Goal: Obtain resource: Obtain resource

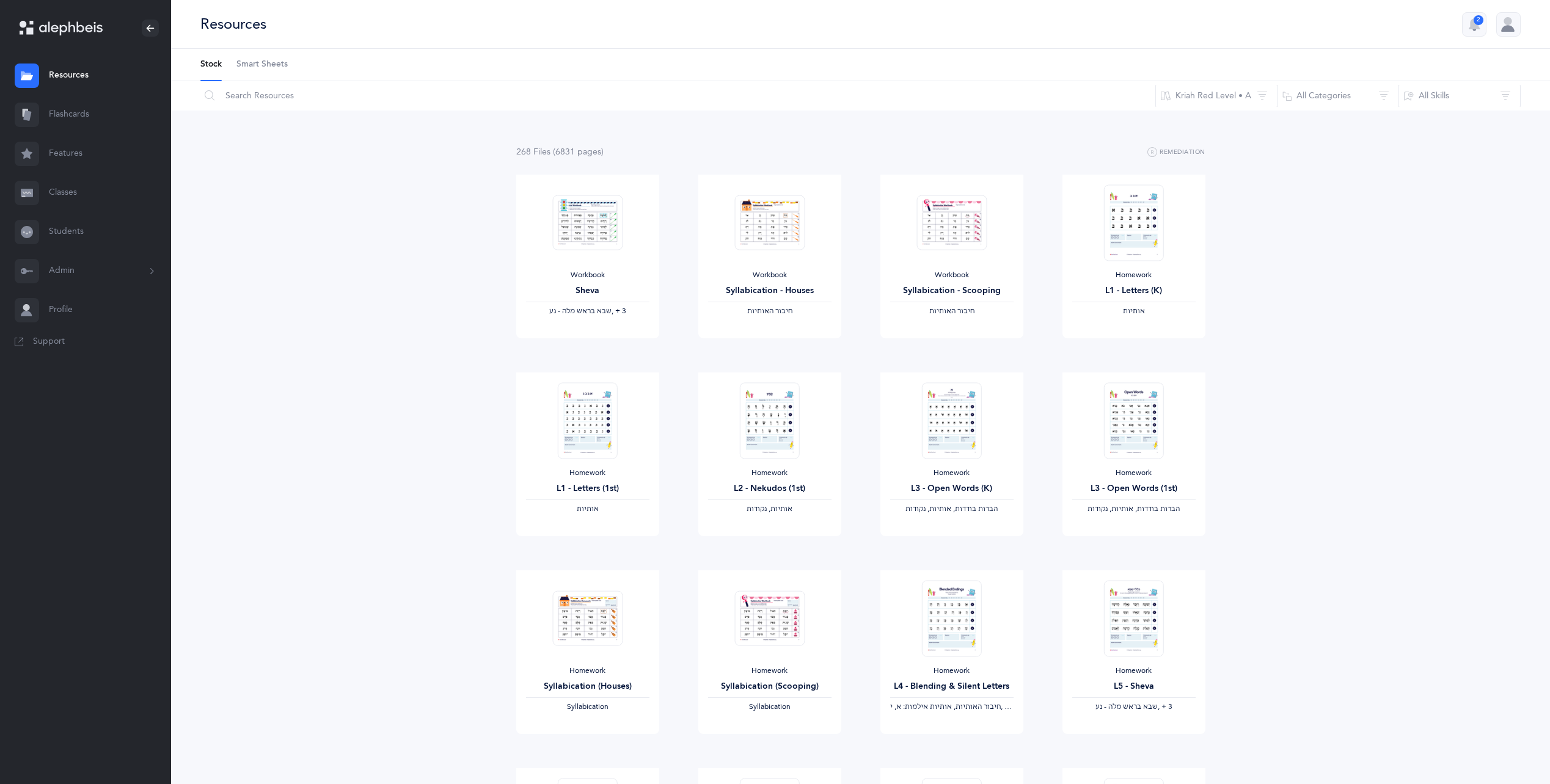
click at [61, 112] on link "Flashcards" at bounding box center [85, 114] width 171 height 39
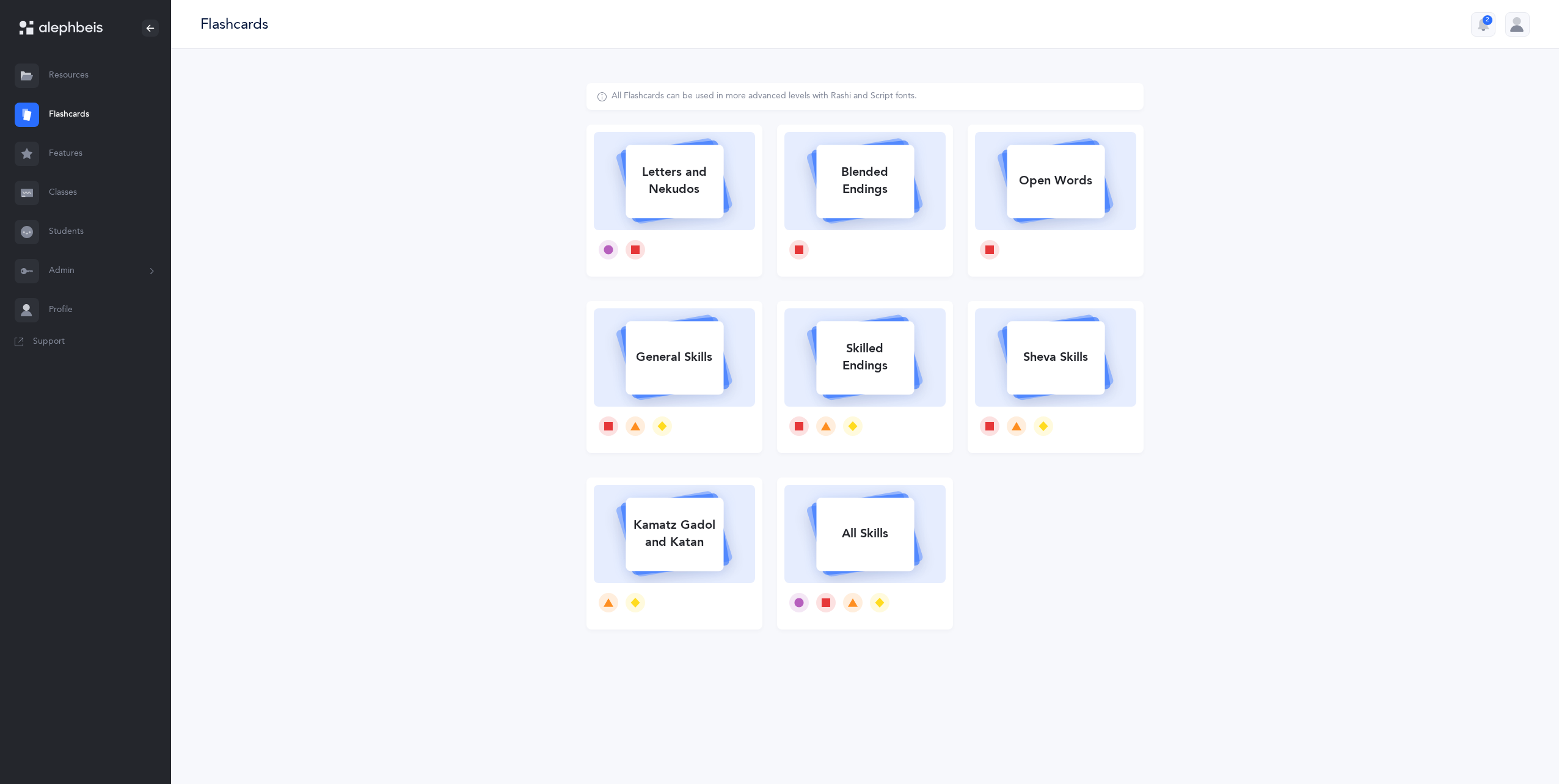
click at [692, 196] on div "Letters and Nekudos" at bounding box center [675, 181] width 98 height 49
select select
select select "single"
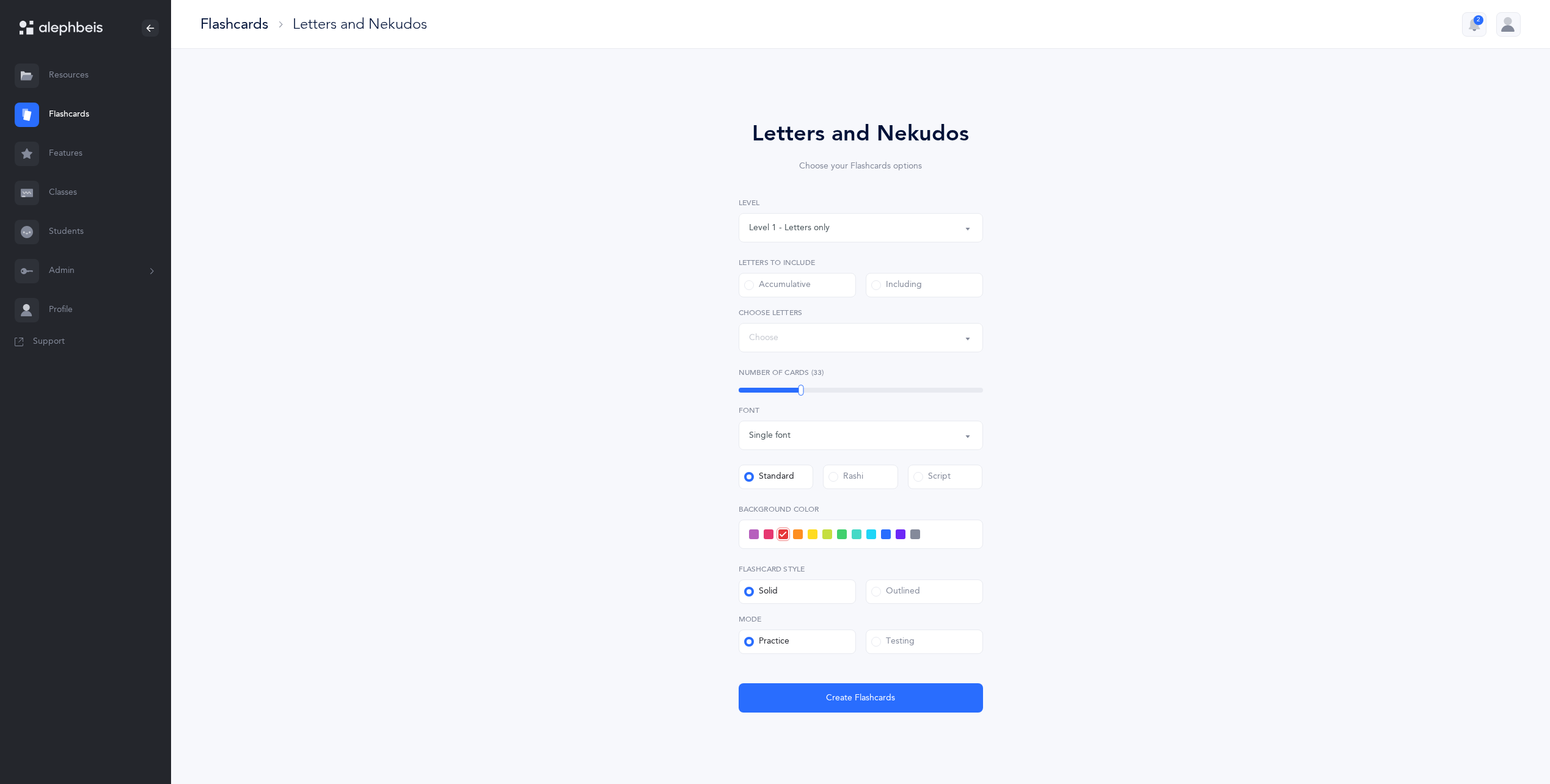
select select "27"
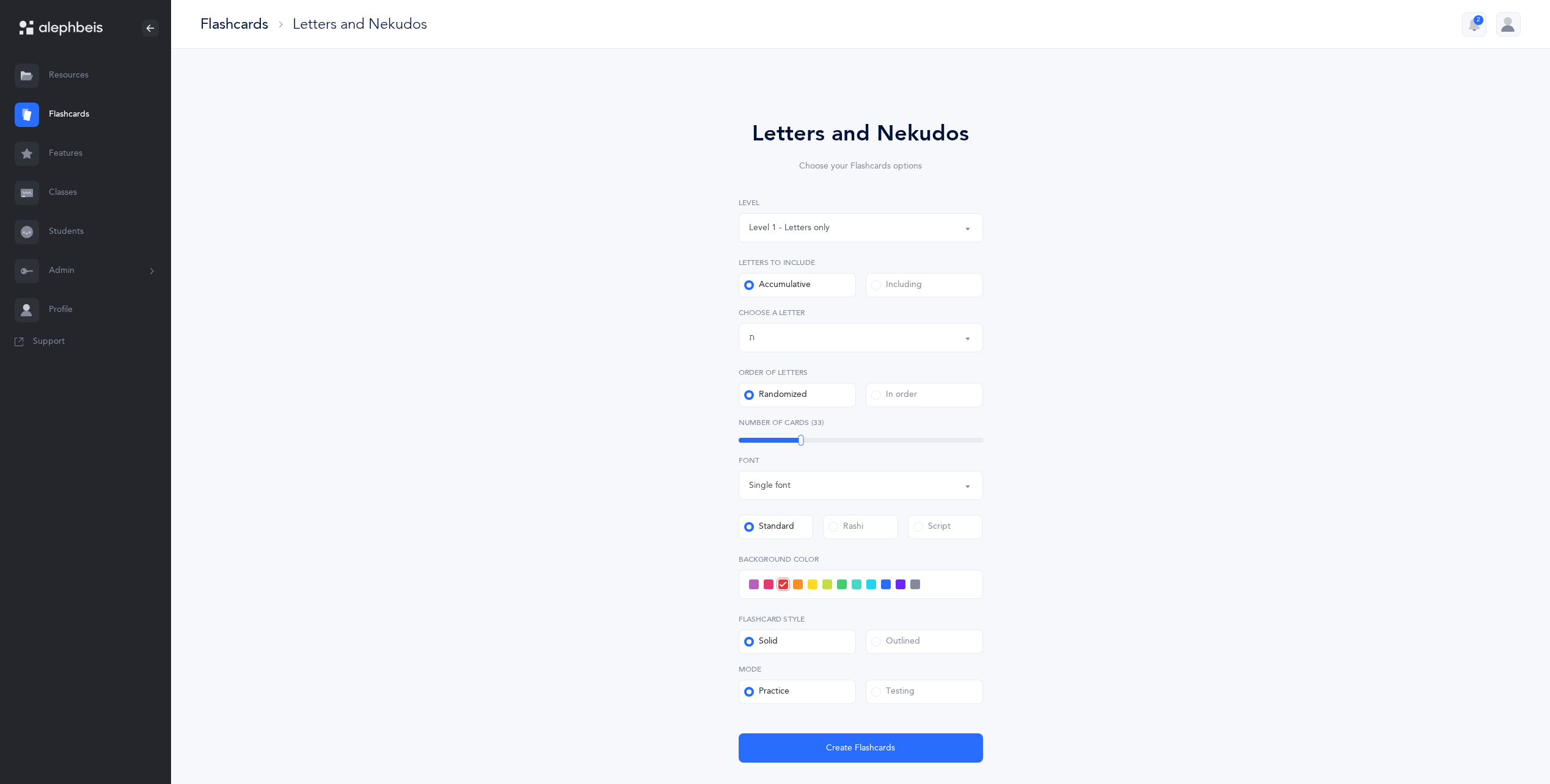
click at [48, 71] on link "Resources" at bounding box center [85, 75] width 171 height 39
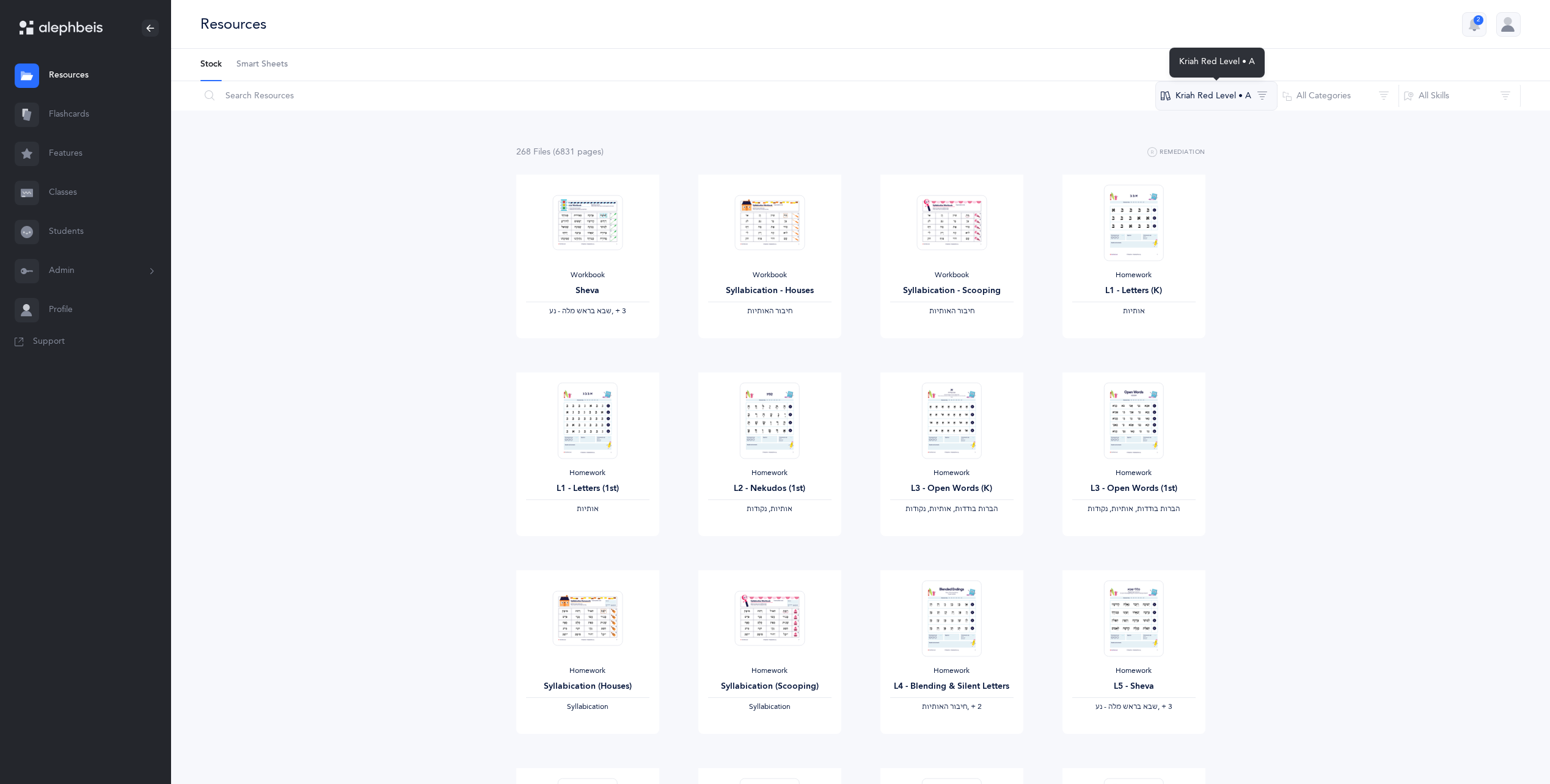
click at [1205, 90] on button "Kriah Red Level • A" at bounding box center [1215, 96] width 122 height 29
click at [1217, 168] on span "Kriah Purple Level" at bounding box center [1211, 169] width 70 height 10
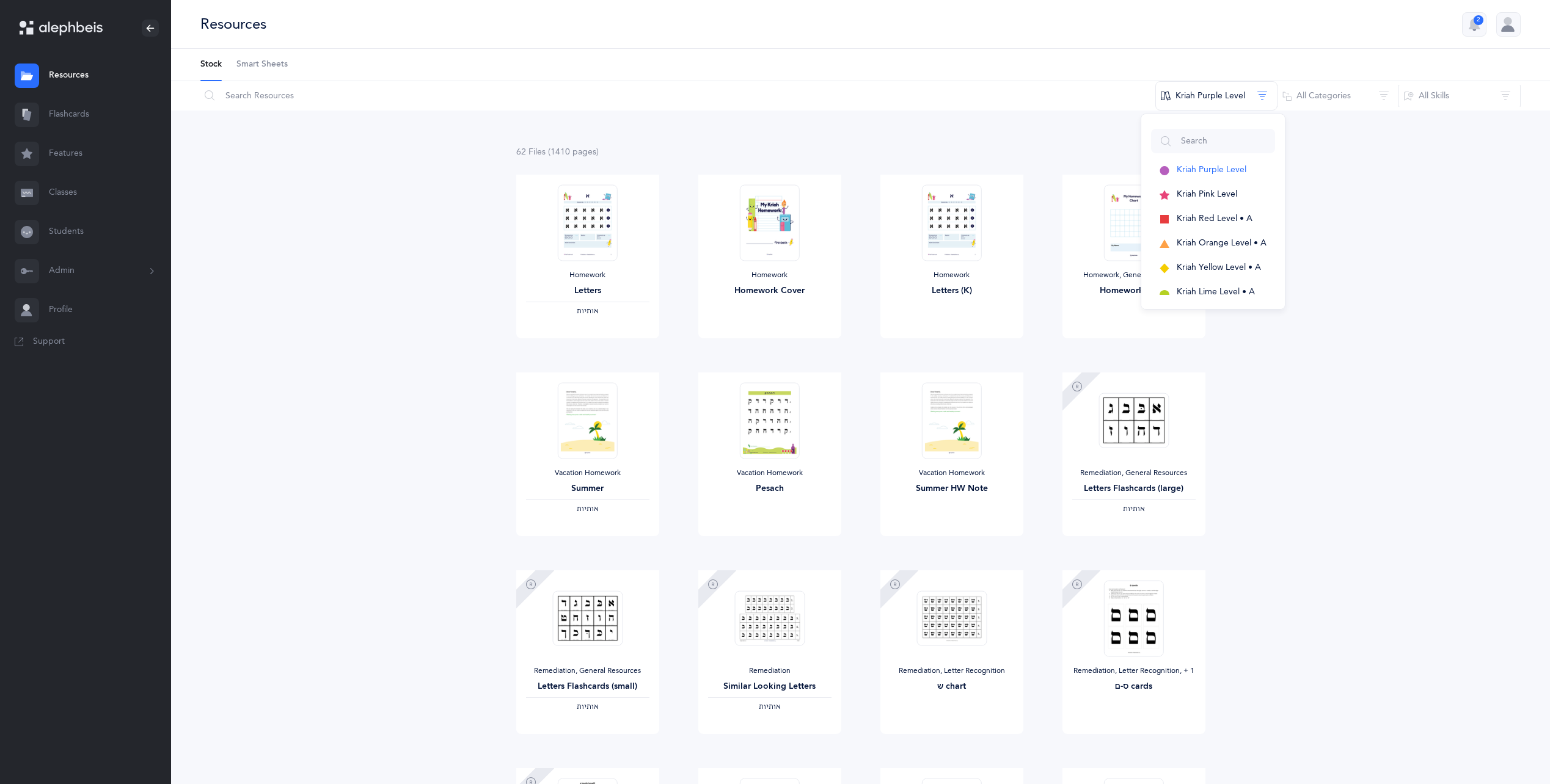
click at [1348, 415] on div "62 File s (1410 page s ) Remediation Homework Letters ‫אותיות‬ View Homework Ho…" at bounding box center [860, 782] width 1378 height 1345
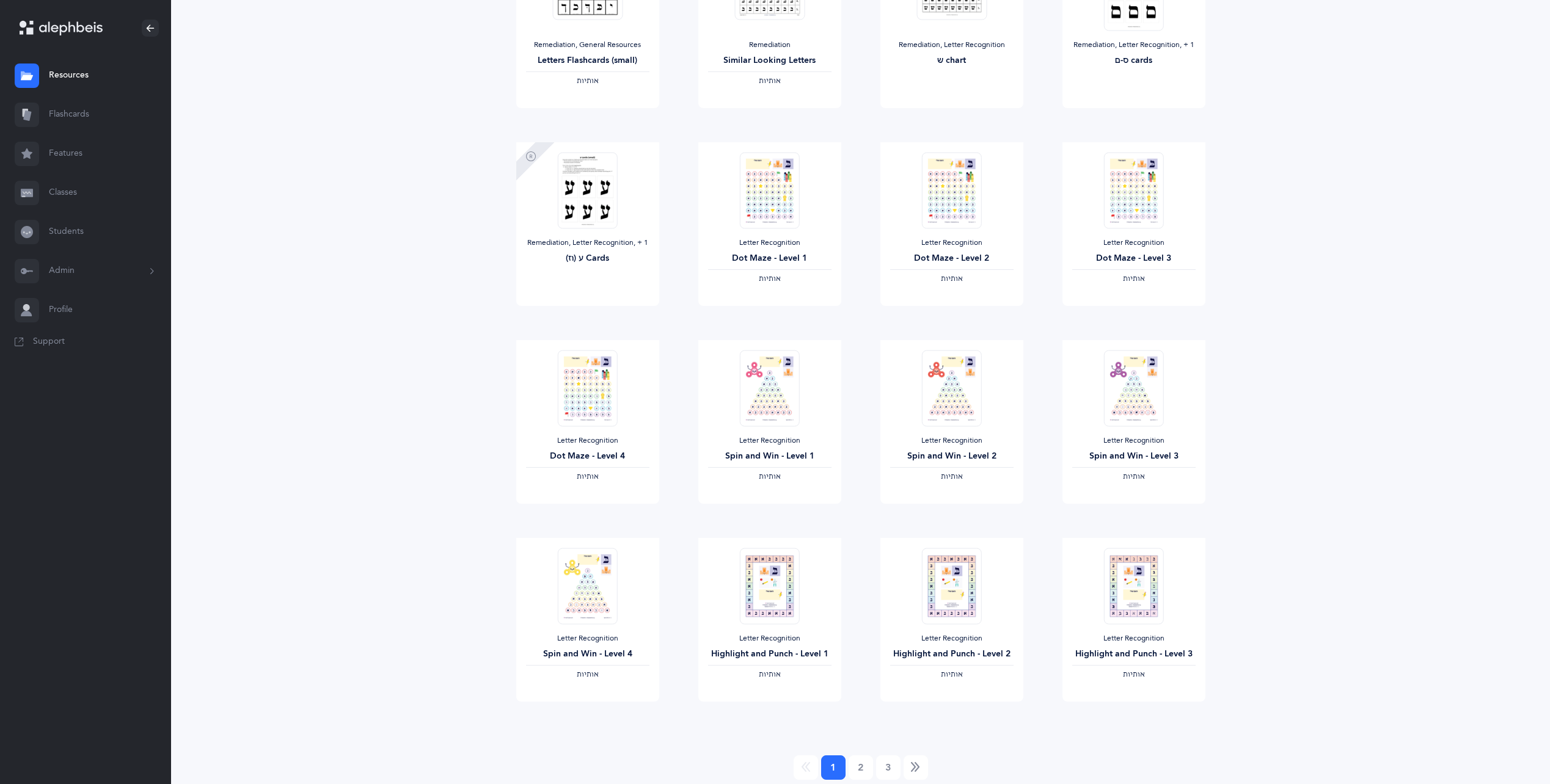
scroll to position [671, 0]
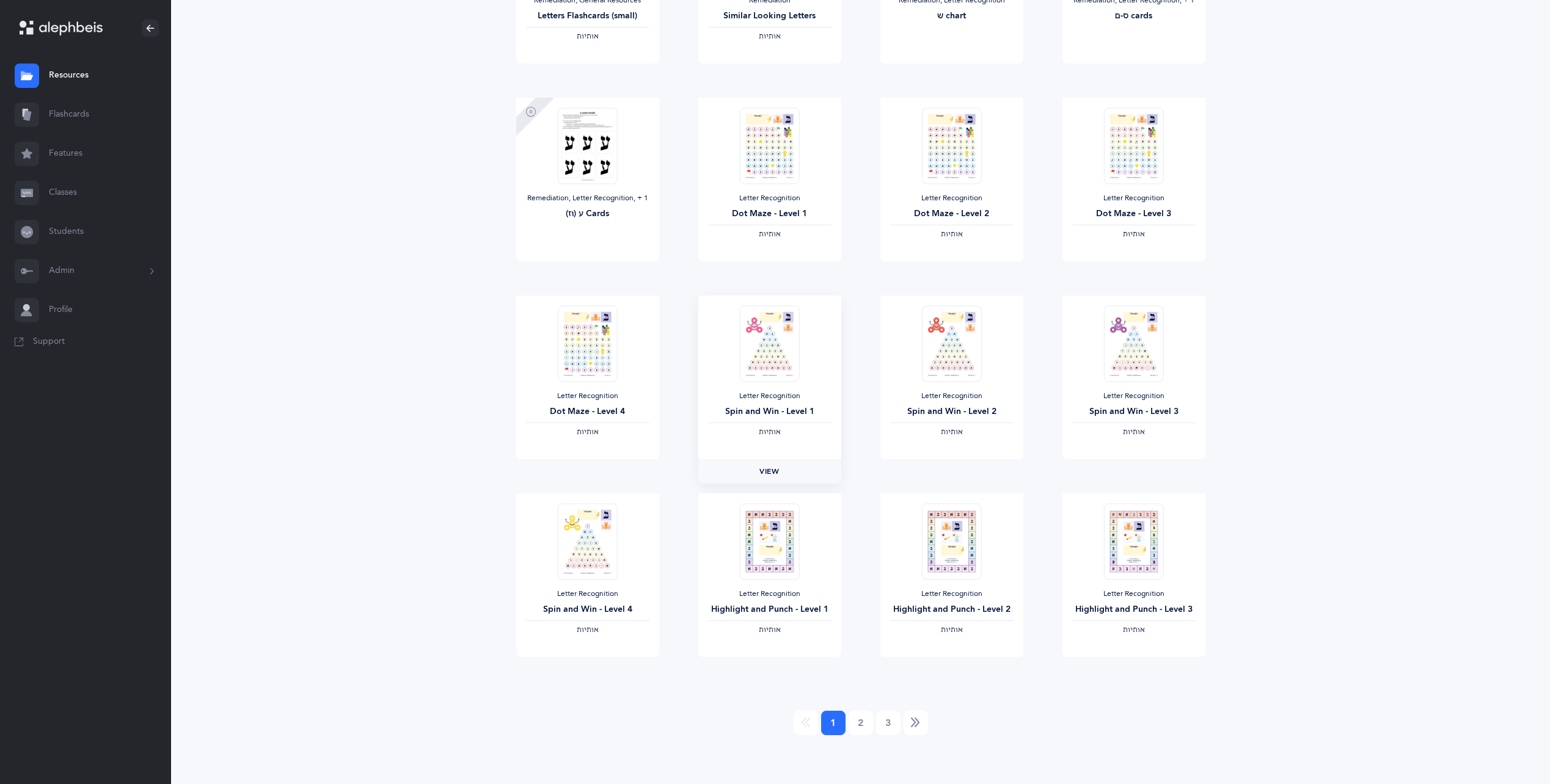
click at [765, 477] on link "View" at bounding box center [770, 471] width 143 height 24
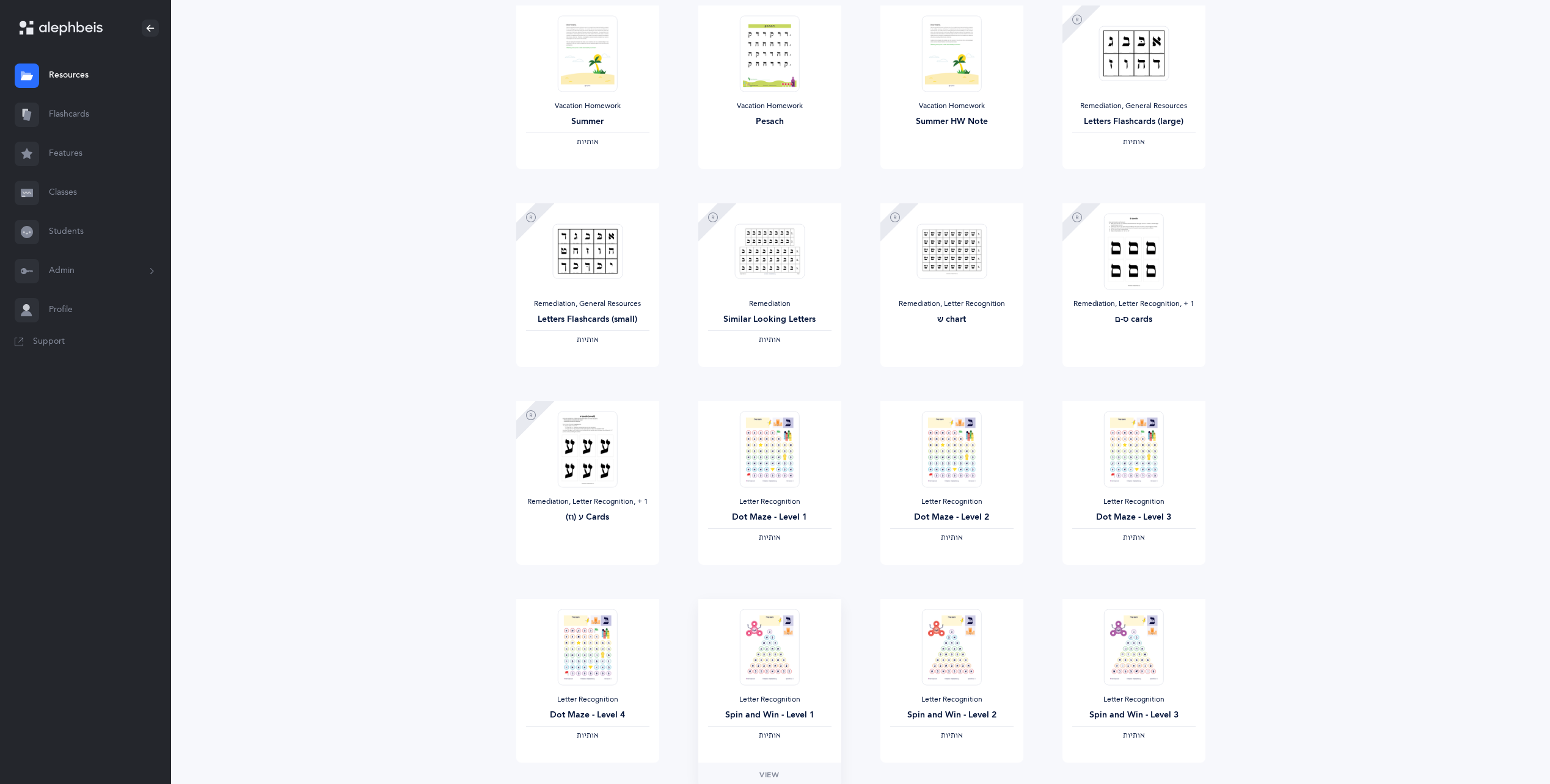
scroll to position [365, 0]
click at [771, 273] on img at bounding box center [770, 252] width 71 height 55
click at [774, 383] on span "View" at bounding box center [770, 381] width 20 height 11
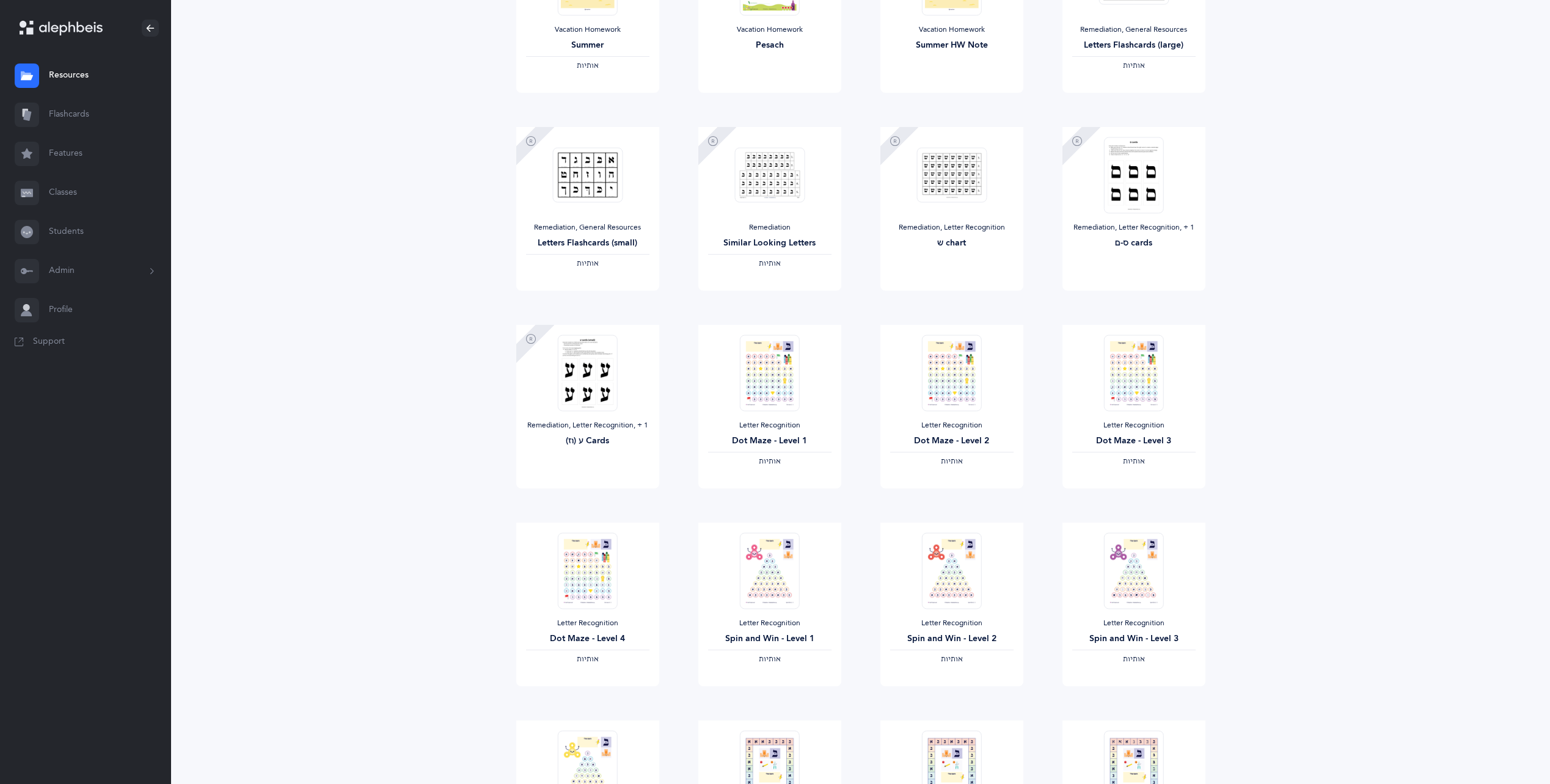
scroll to position [671, 0]
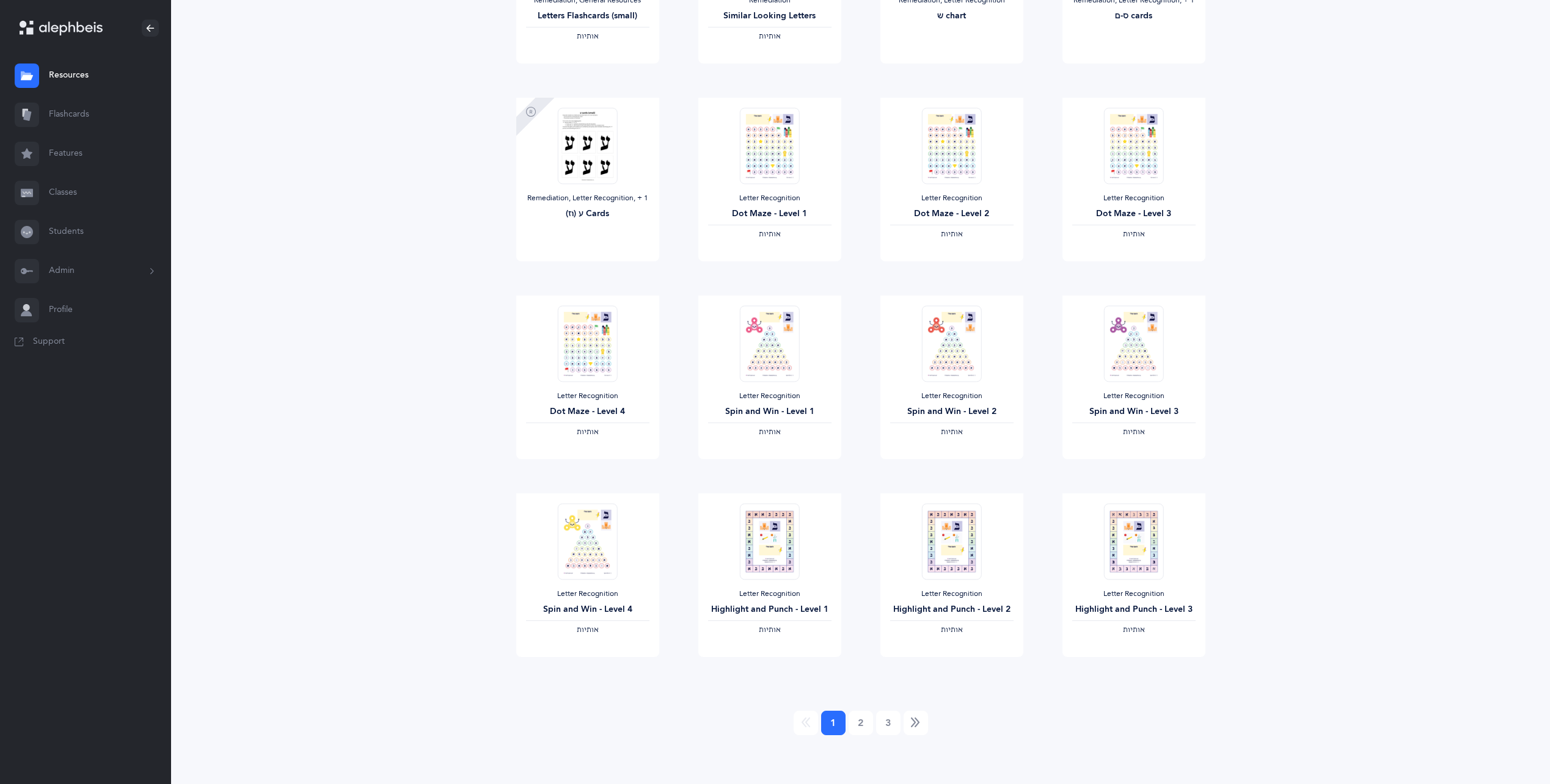
click at [844, 724] on link "1 (current)" at bounding box center [833, 723] width 24 height 24
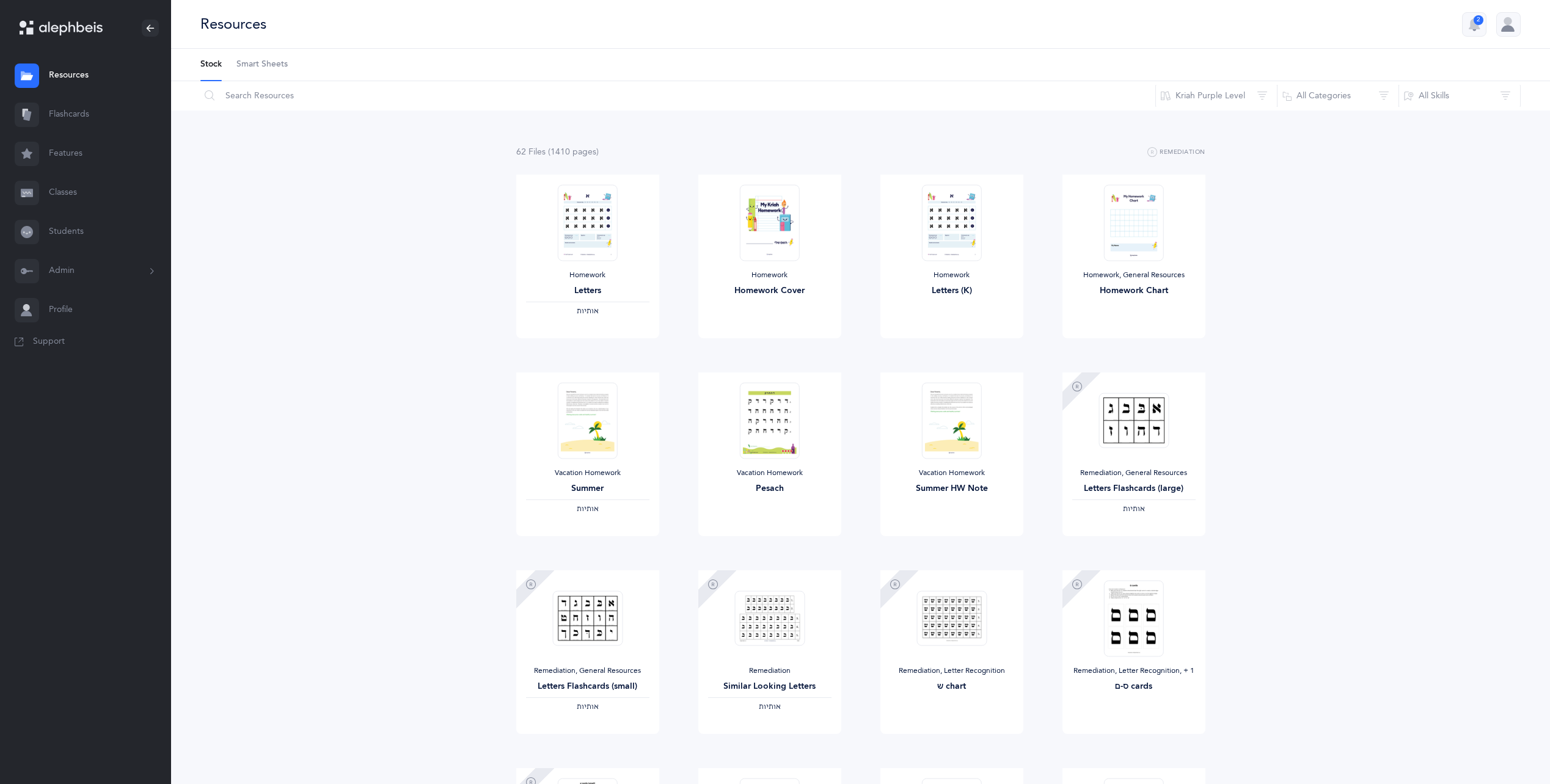
scroll to position [61, 0]
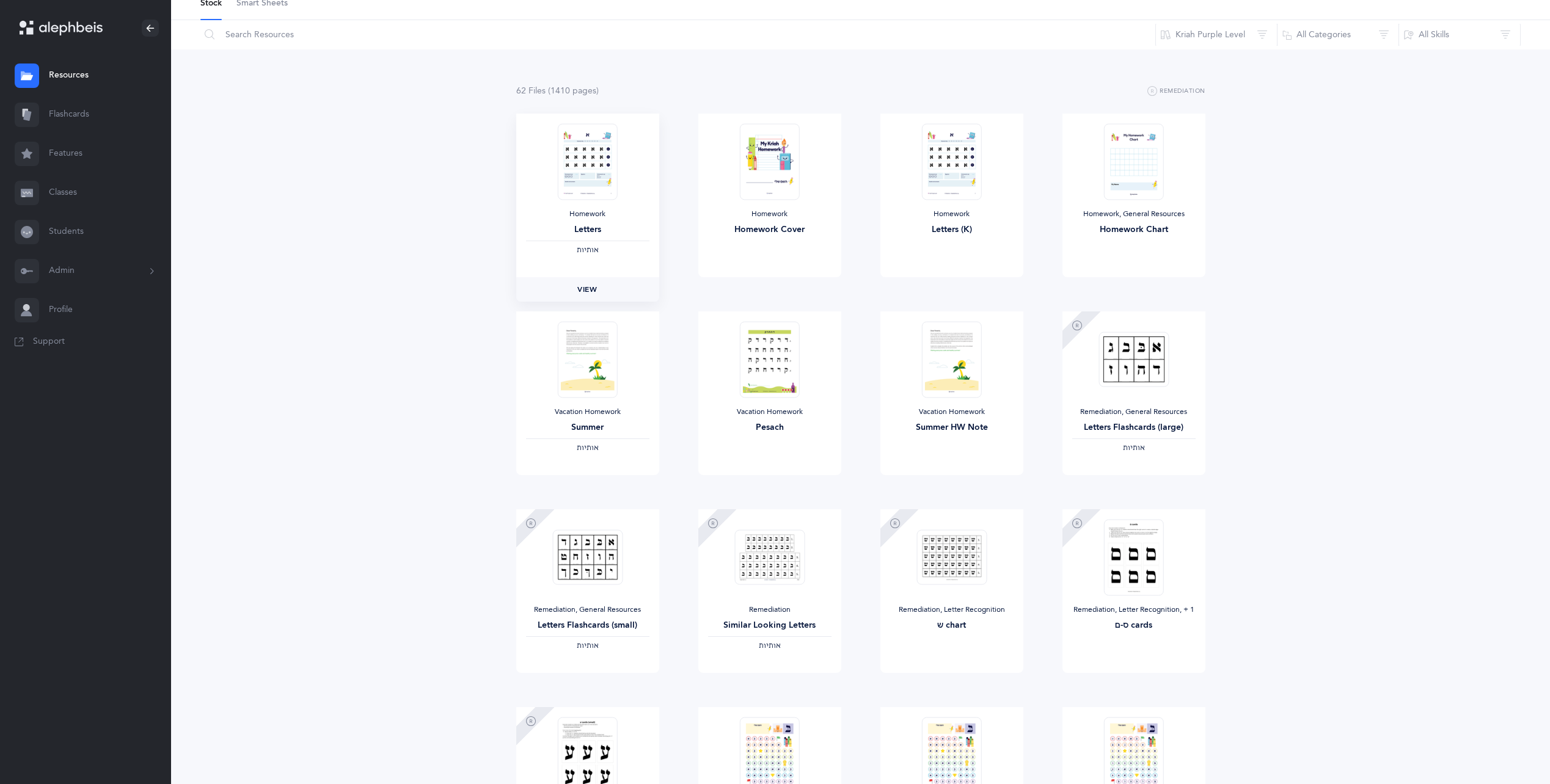
click at [594, 294] on span "View" at bounding box center [587, 289] width 20 height 11
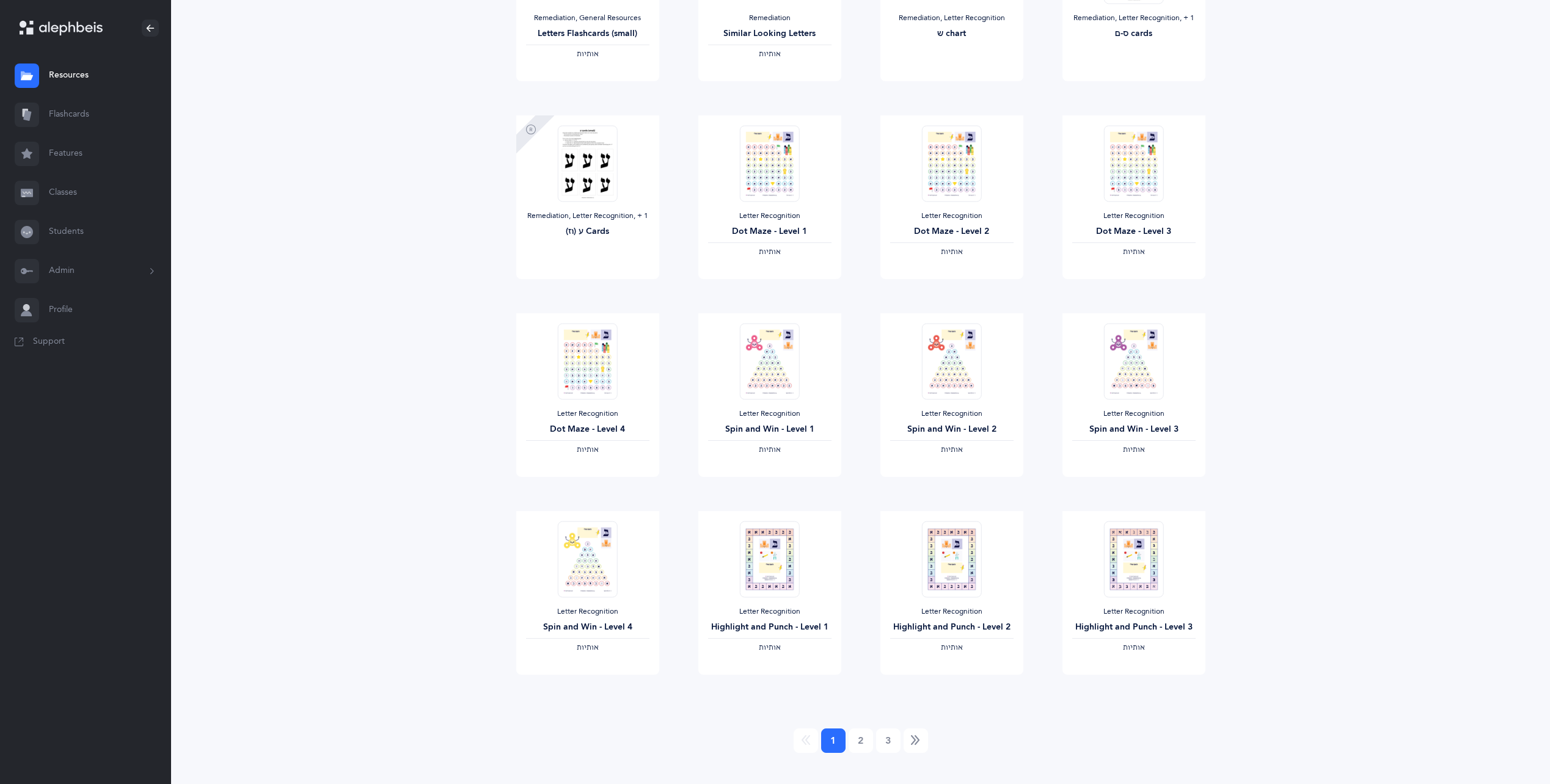
scroll to position [671, 0]
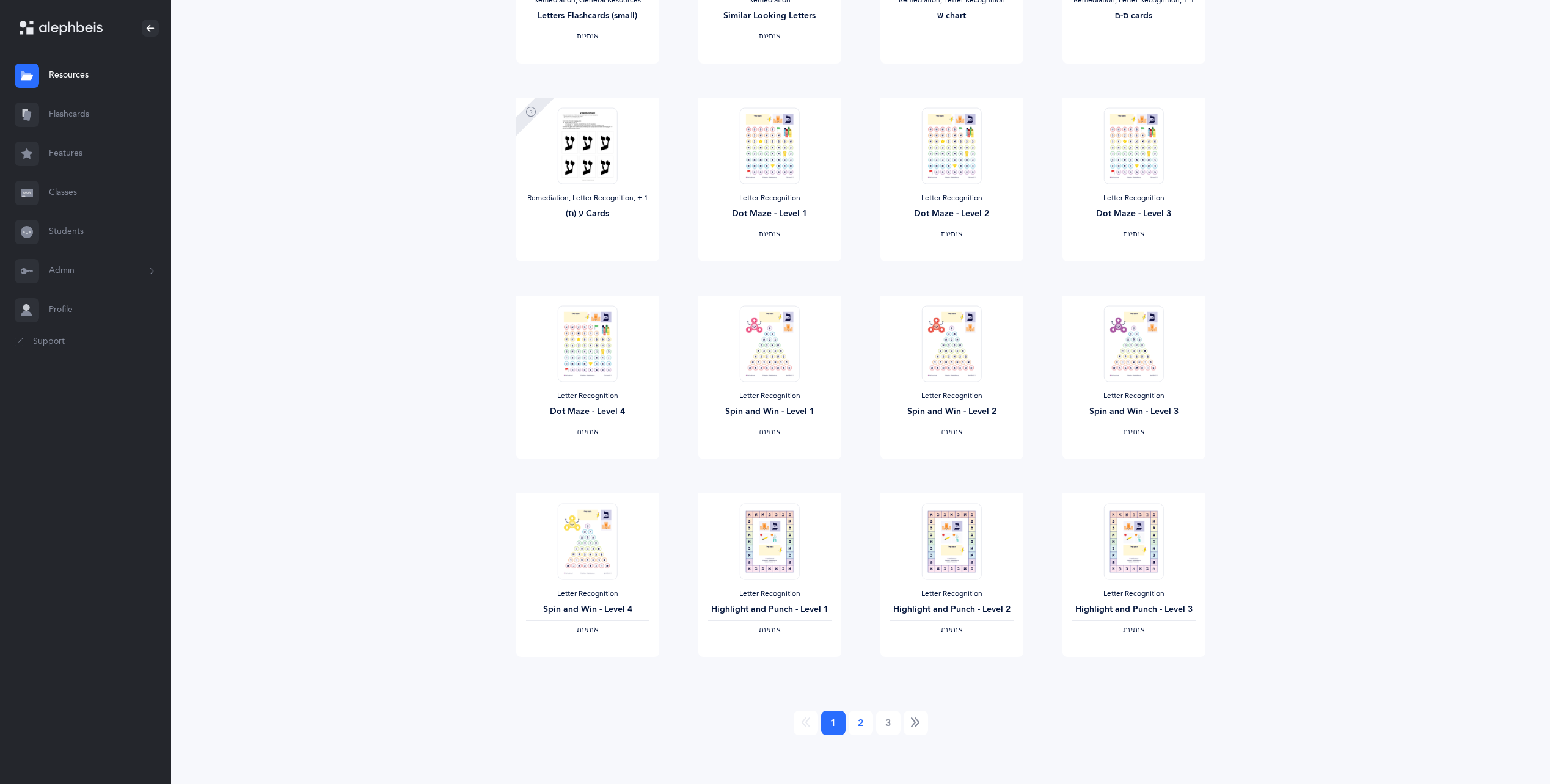
click at [865, 724] on link "2" at bounding box center [860, 723] width 24 height 24
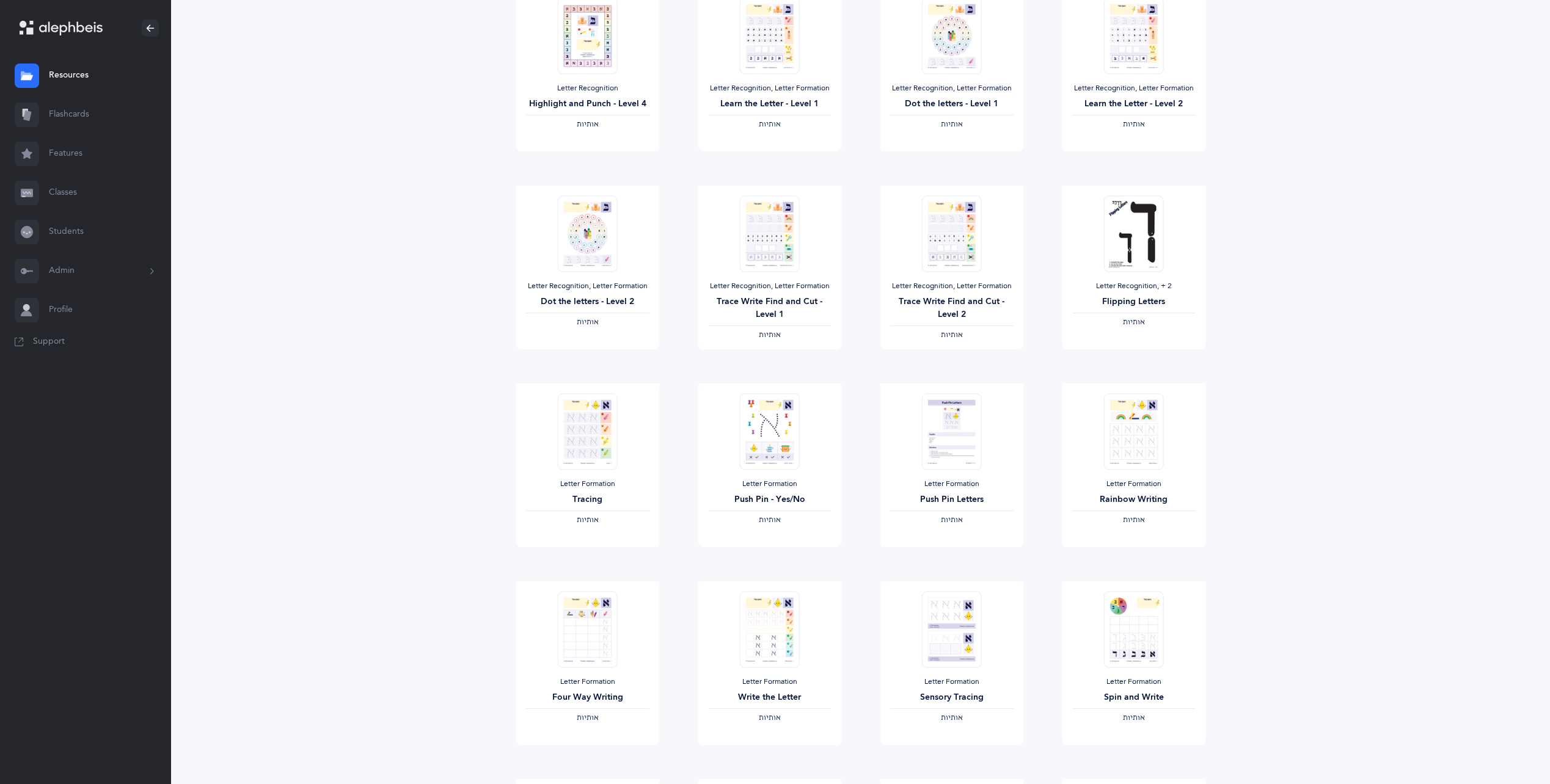
scroll to position [0, 0]
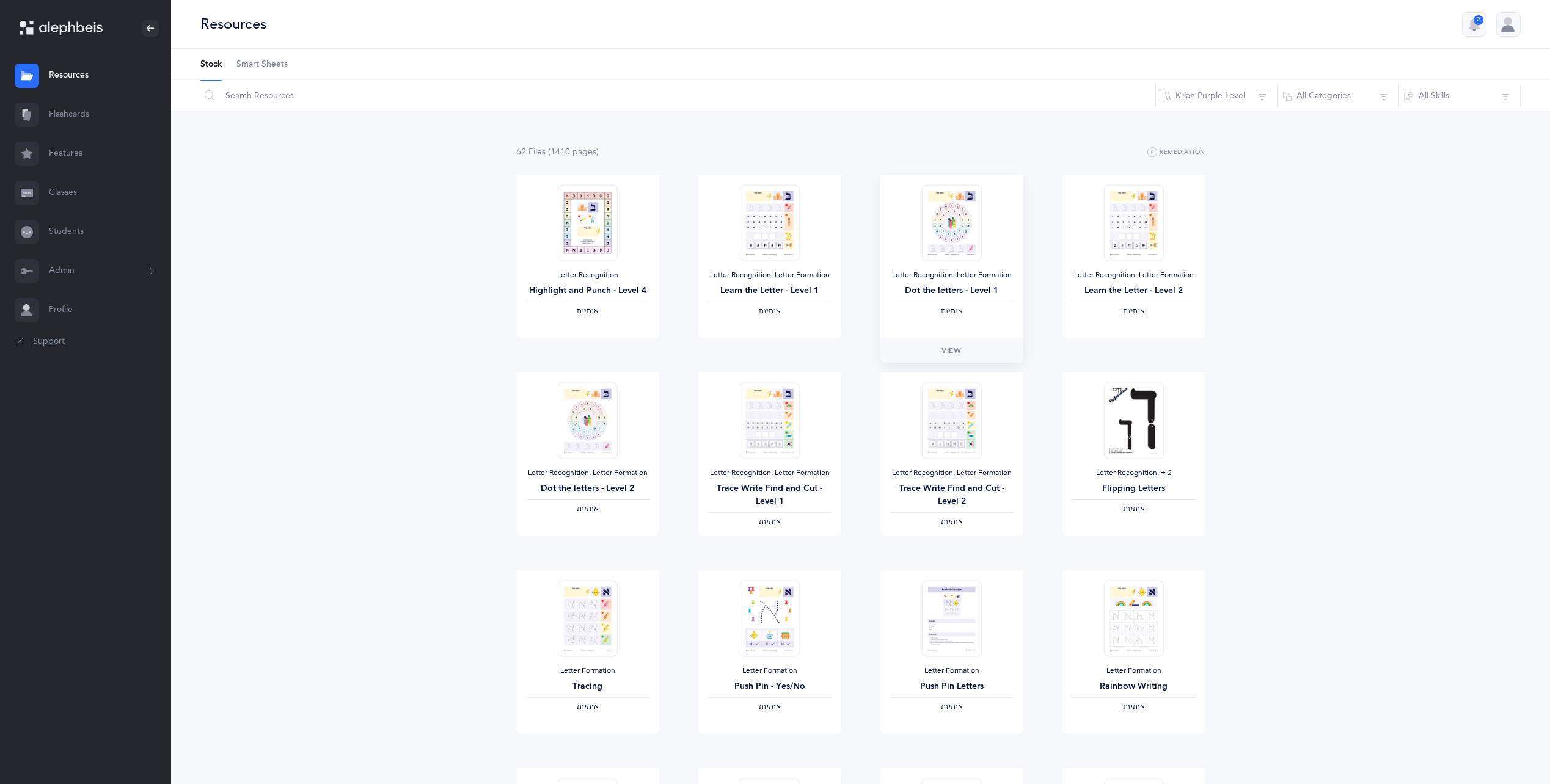
click at [960, 287] on div "Dot the letters - Level 1" at bounding box center [951, 291] width 123 height 13
click at [953, 349] on span "View" at bounding box center [951, 351] width 20 height 11
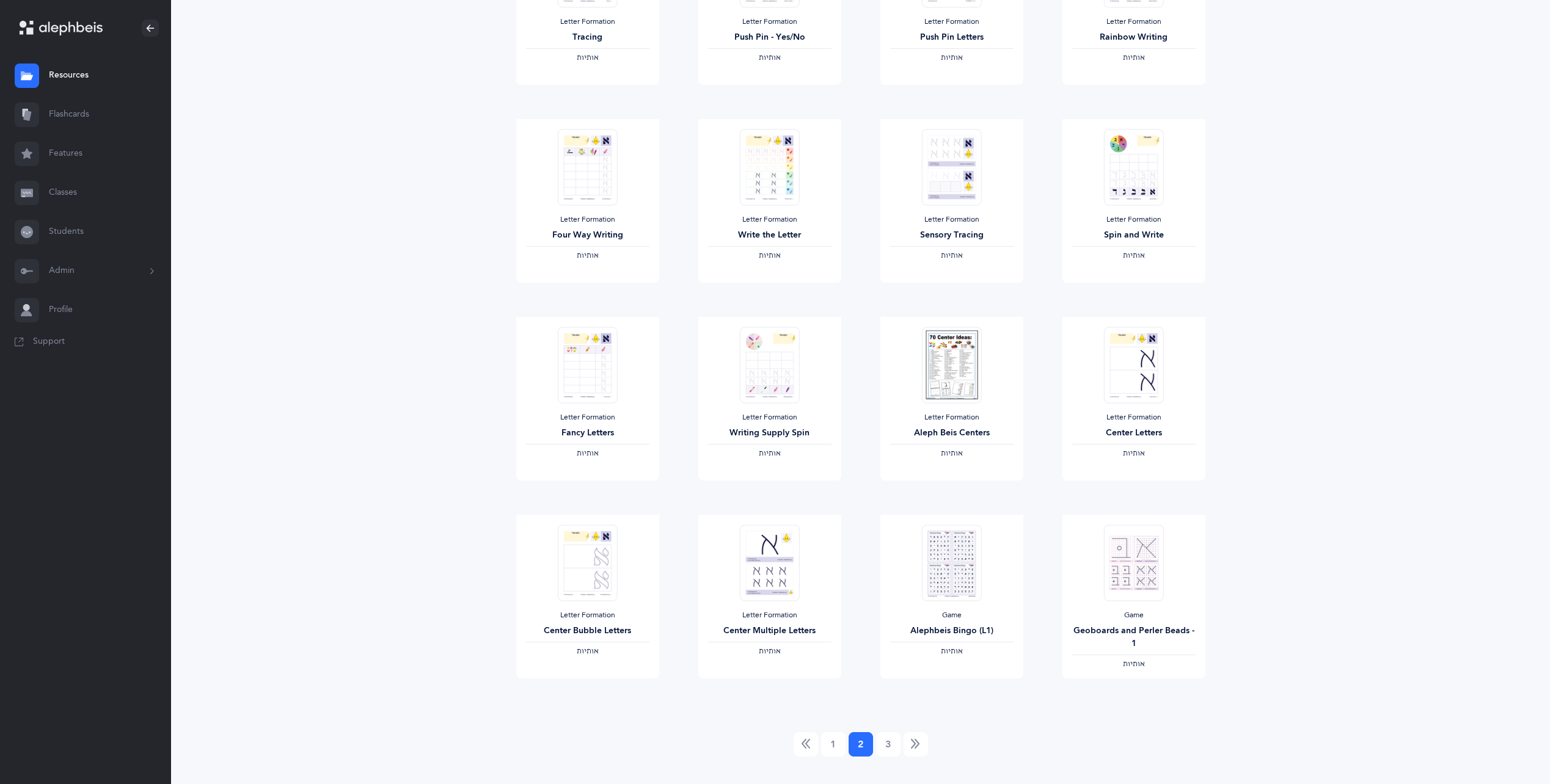
scroll to position [671, 0]
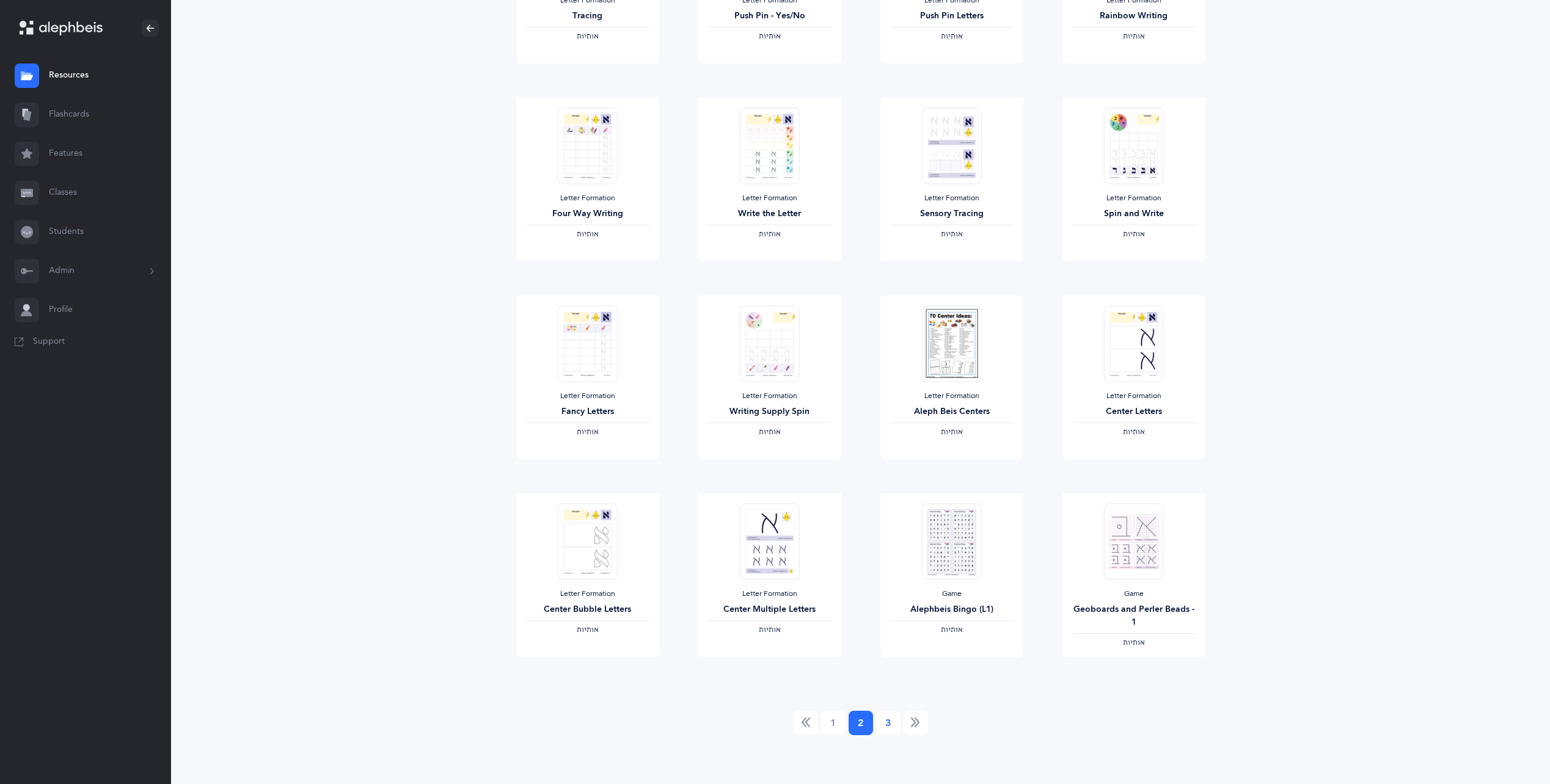
click at [889, 725] on link "3" at bounding box center [888, 723] width 24 height 24
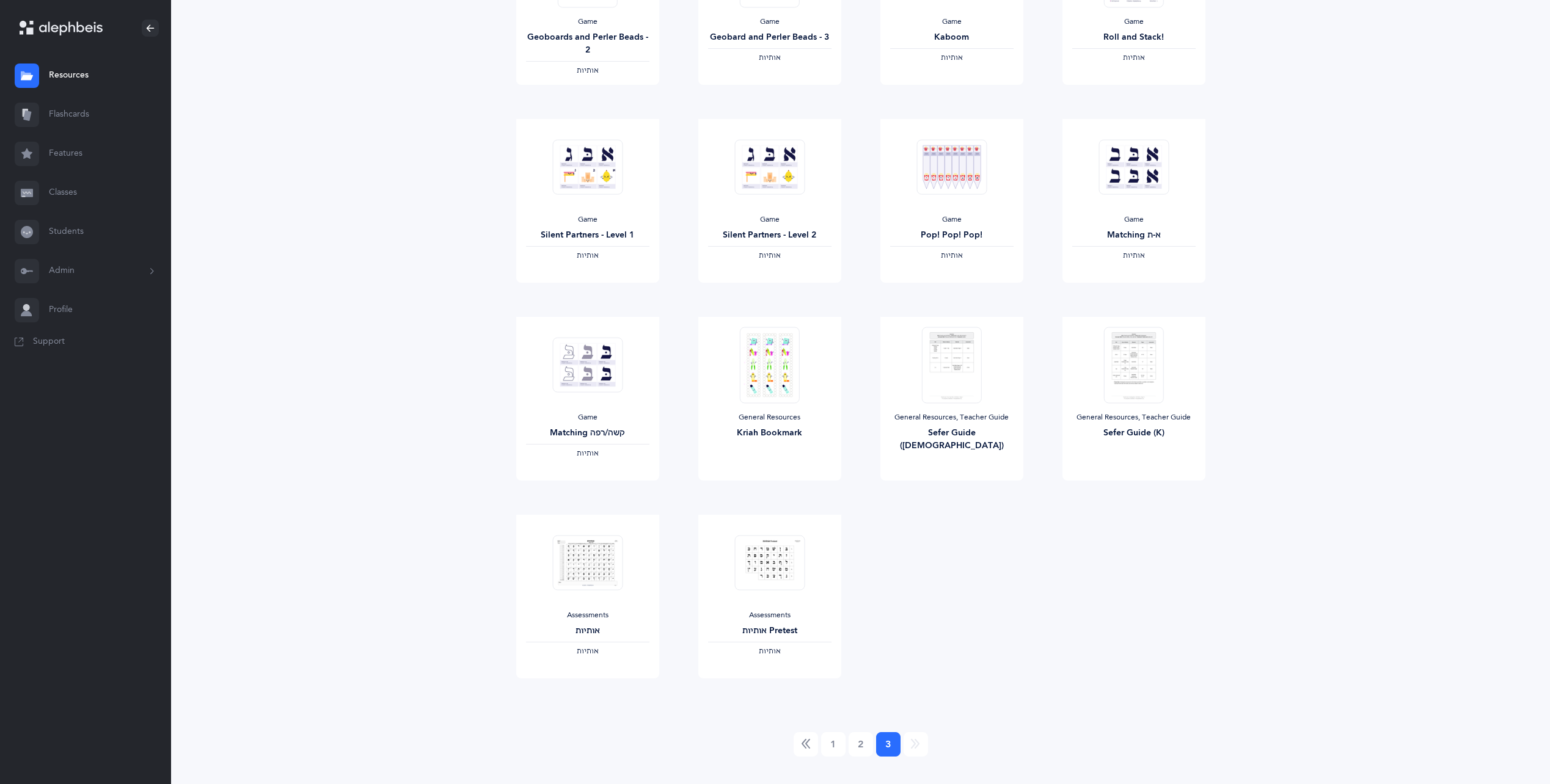
scroll to position [275, 0]
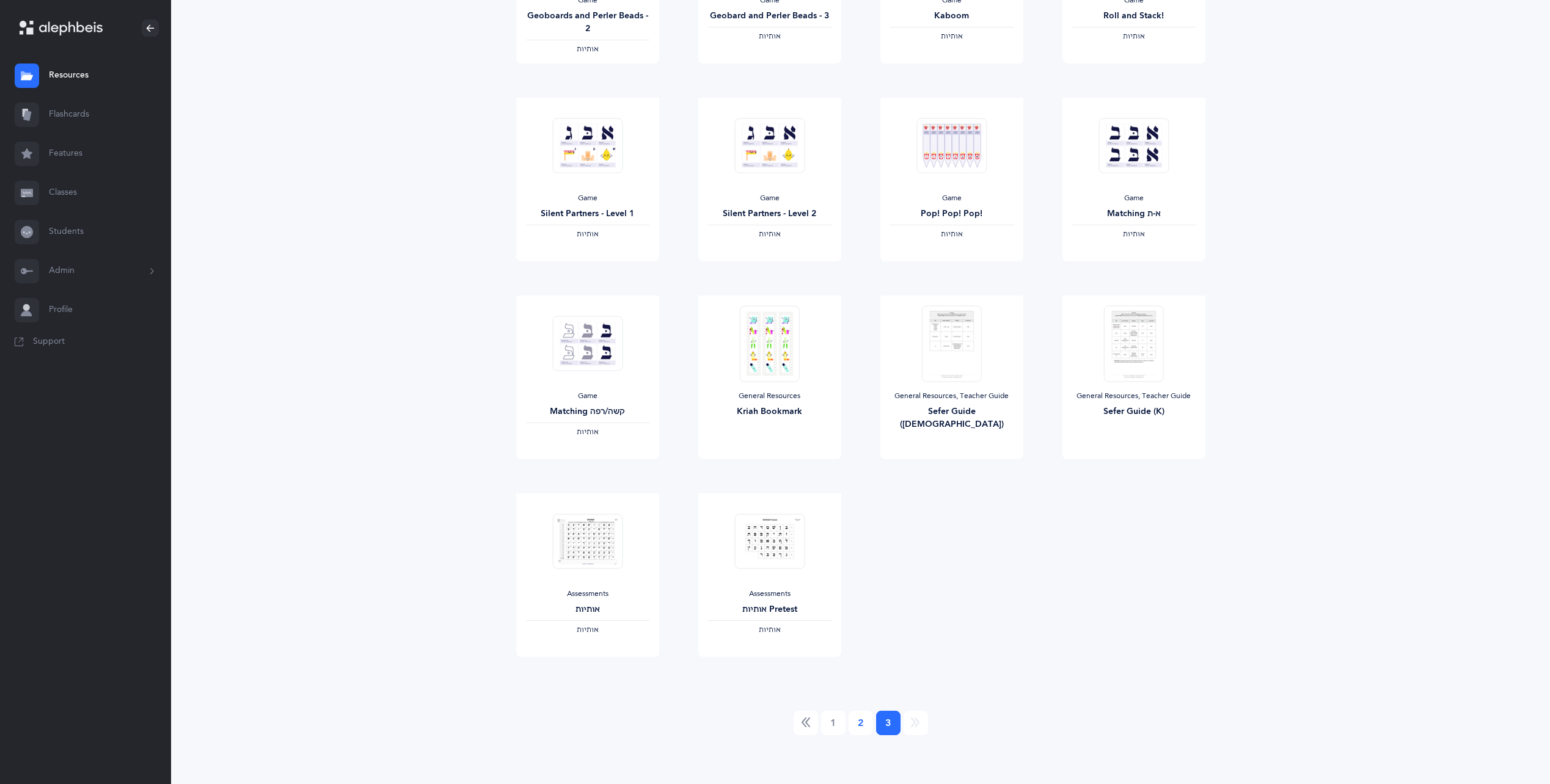
click at [860, 733] on link "2" at bounding box center [860, 723] width 24 height 24
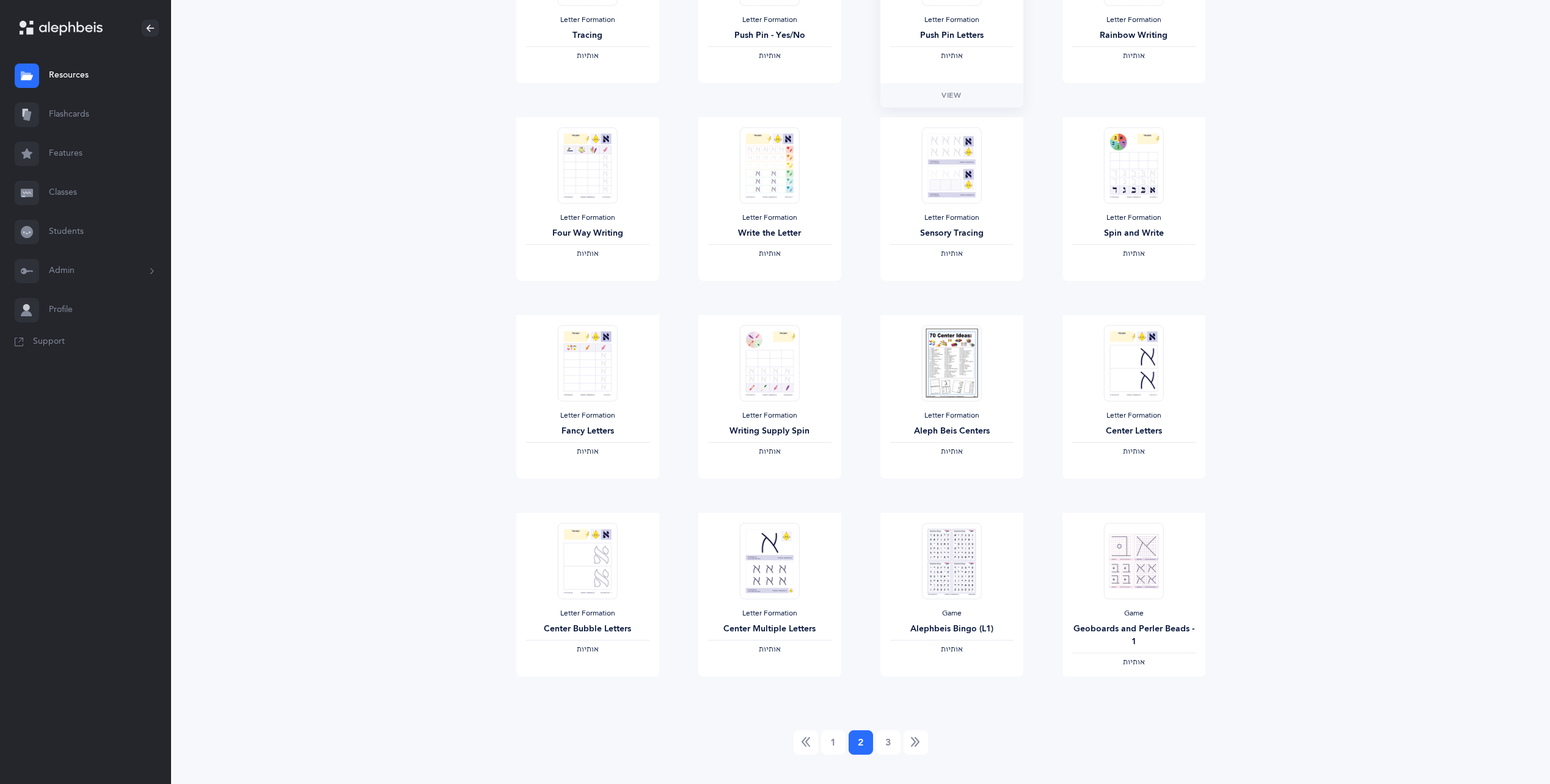
scroll to position [671, 0]
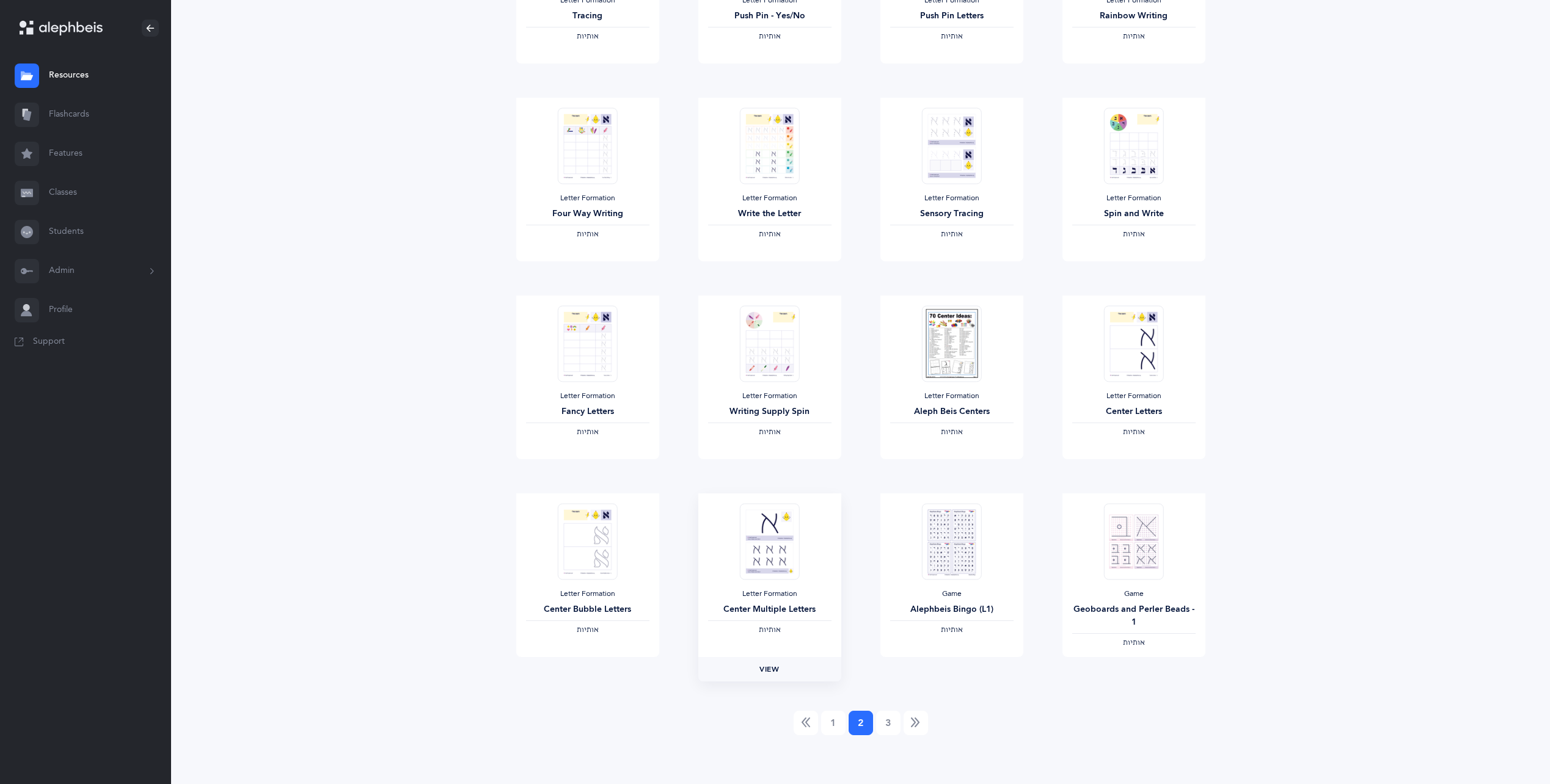
click at [766, 666] on span "View" at bounding box center [770, 669] width 20 height 11
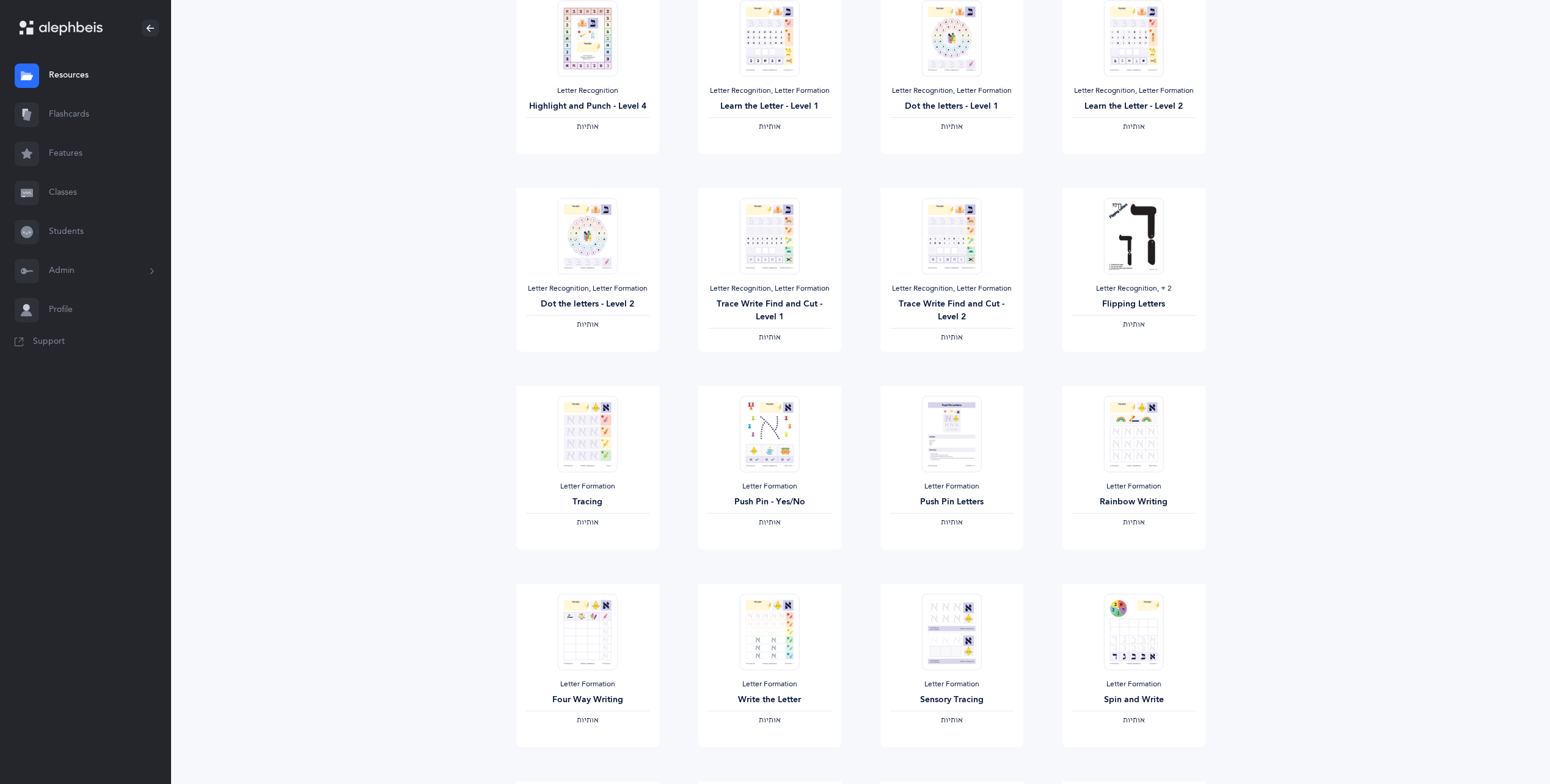
scroll to position [182, 0]
click at [774, 563] on span "View" at bounding box center [770, 564] width 20 height 11
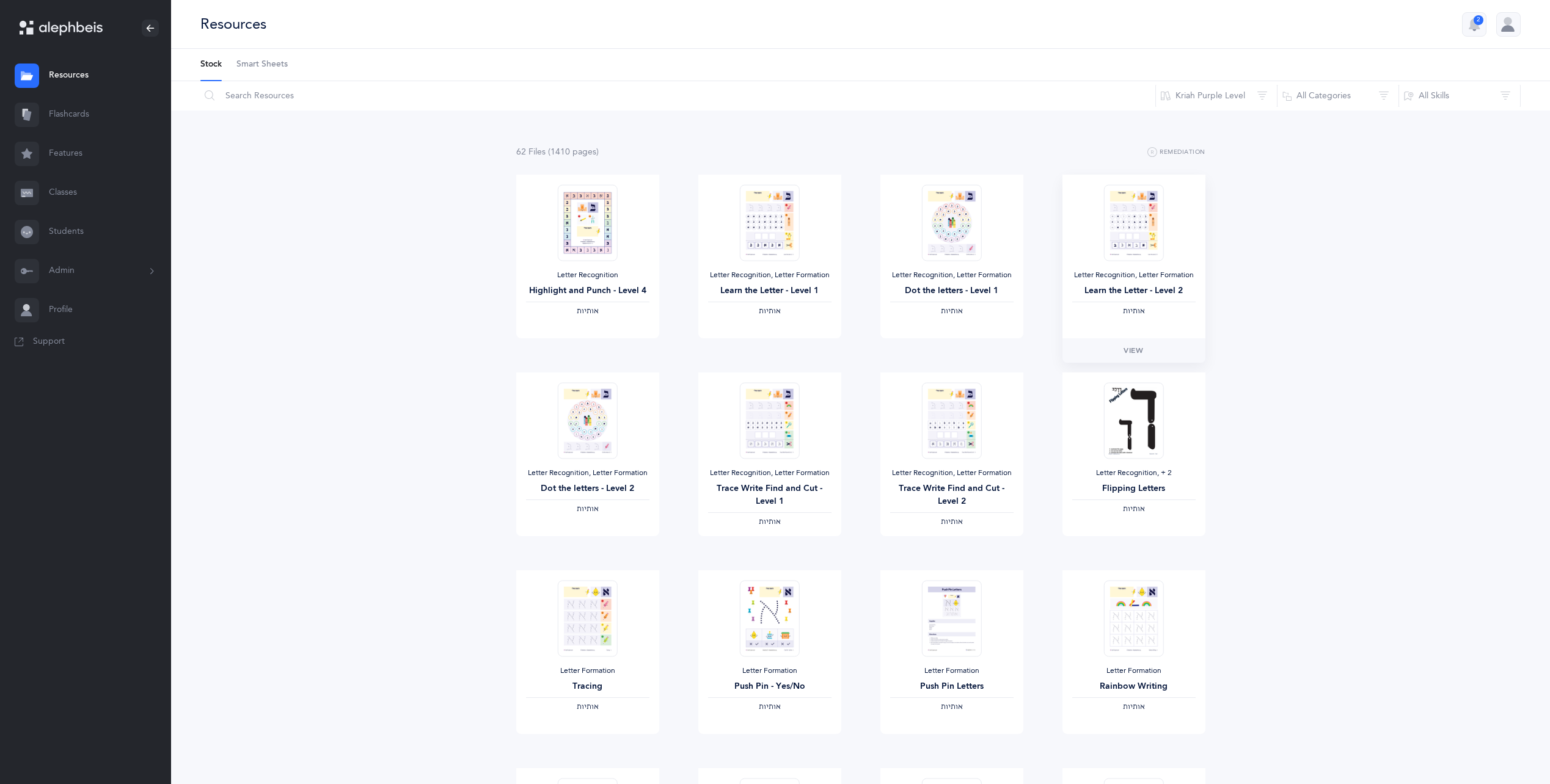
scroll to position [61, 0]
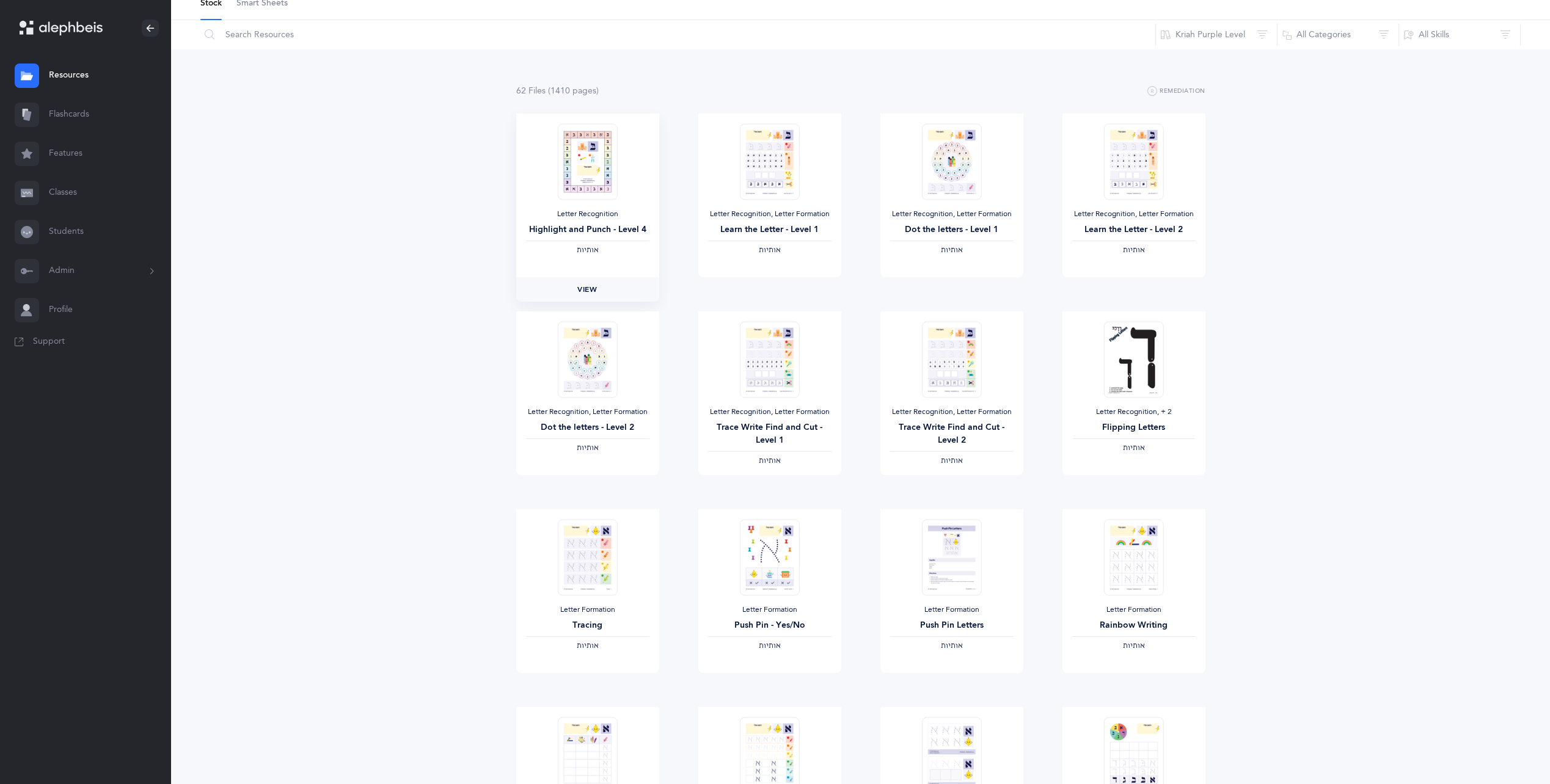
click at [600, 289] on link "View" at bounding box center [588, 289] width 143 height 24
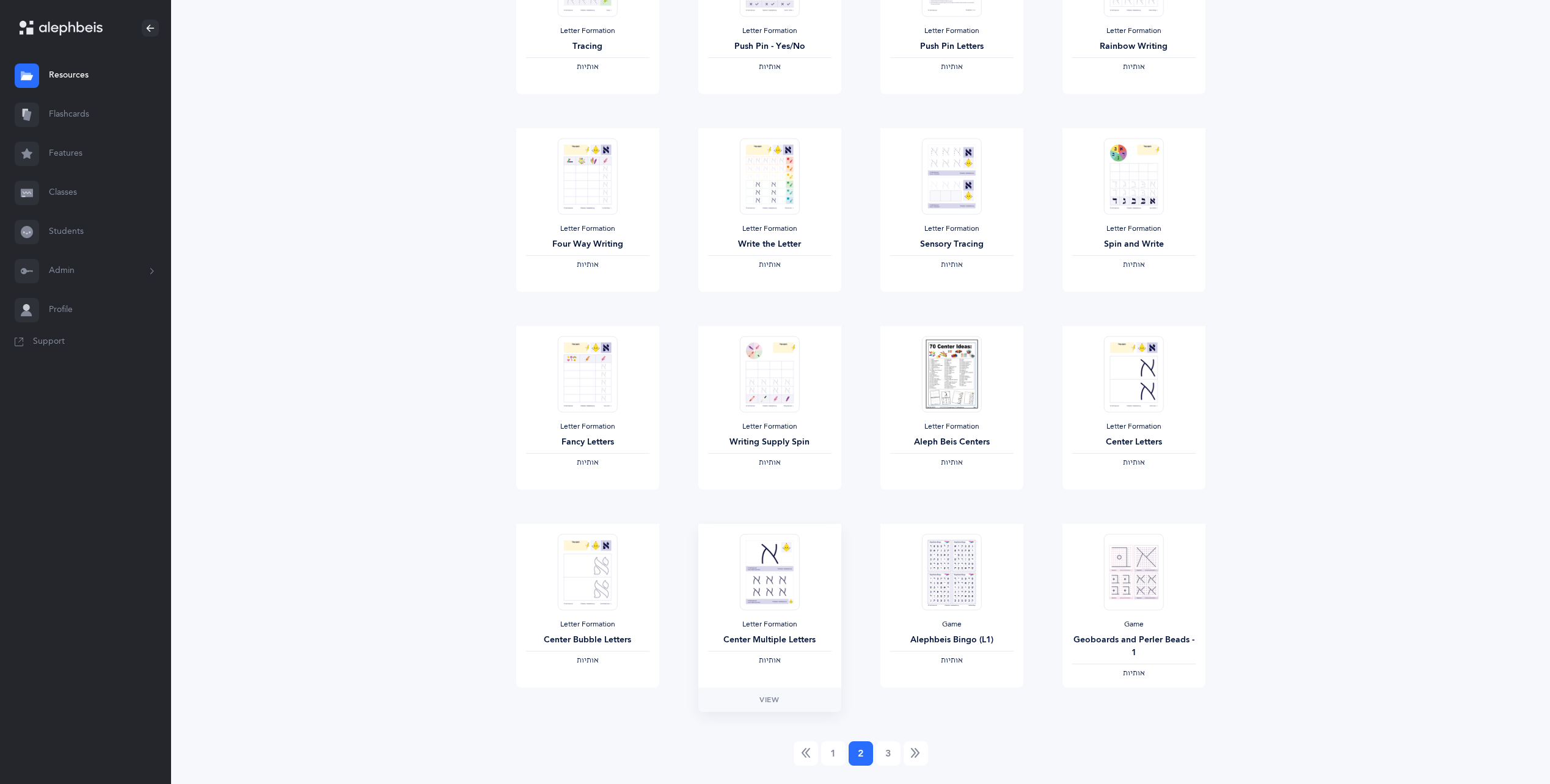
scroll to position [671, 0]
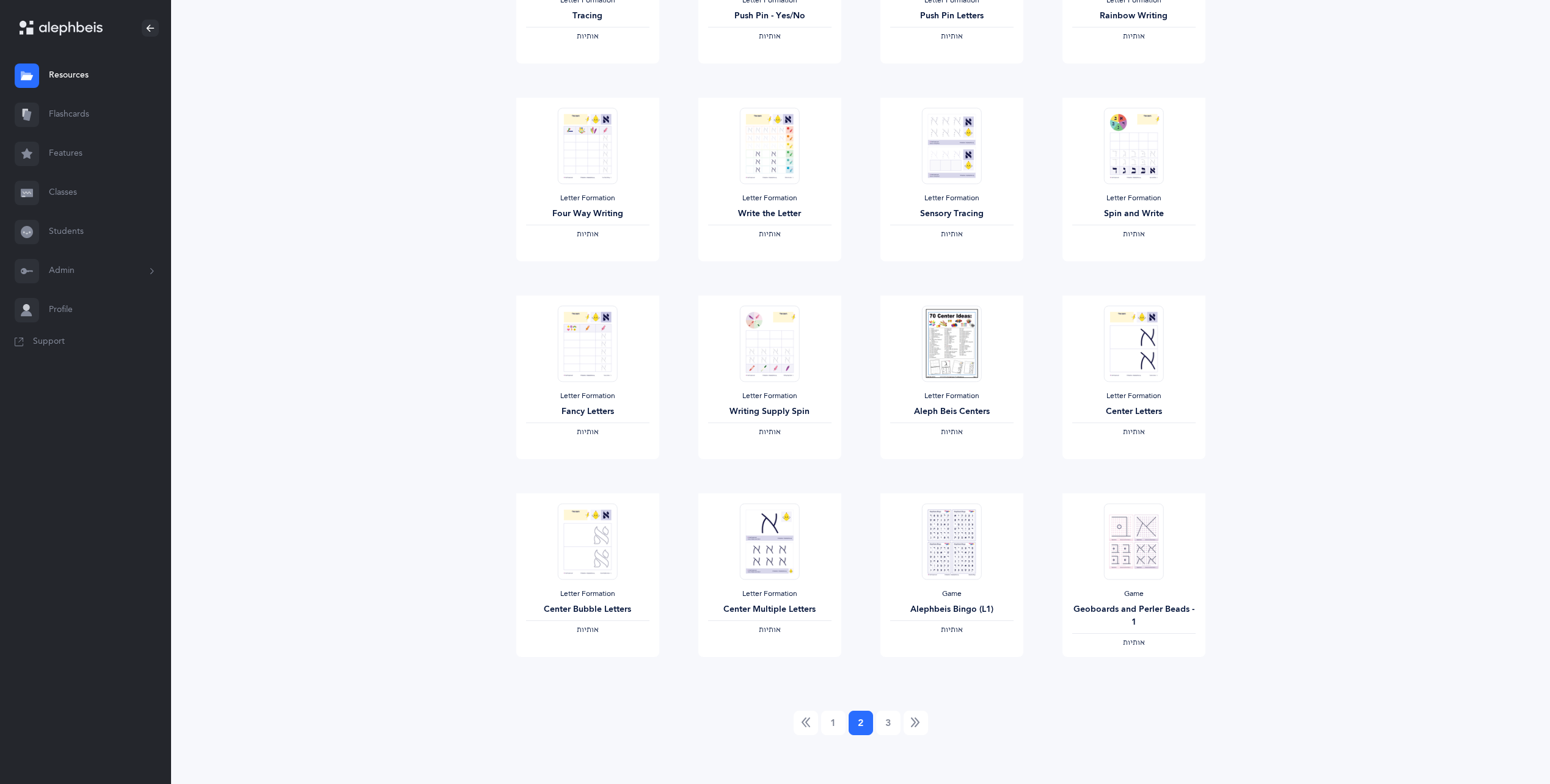
click at [826, 739] on div "62 File s (1410 page s ) Remediation Letter Recognition Highlight and Punch - L…" at bounding box center [860, 112] width 1378 height 1345
click at [831, 727] on link "1" at bounding box center [833, 723] width 24 height 24
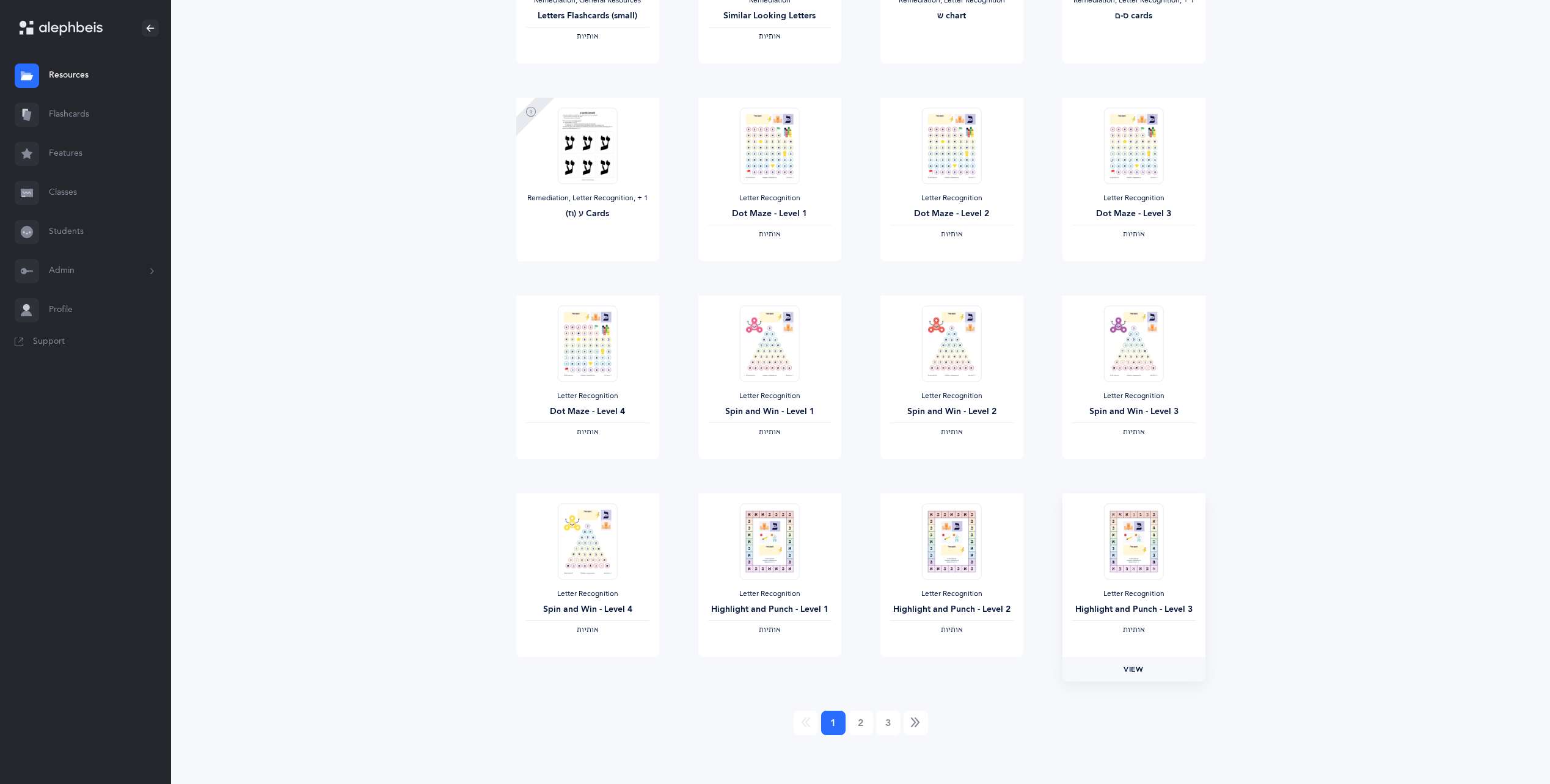
click at [1130, 668] on span "View" at bounding box center [1133, 669] width 20 height 11
click at [859, 724] on link "2" at bounding box center [860, 723] width 24 height 24
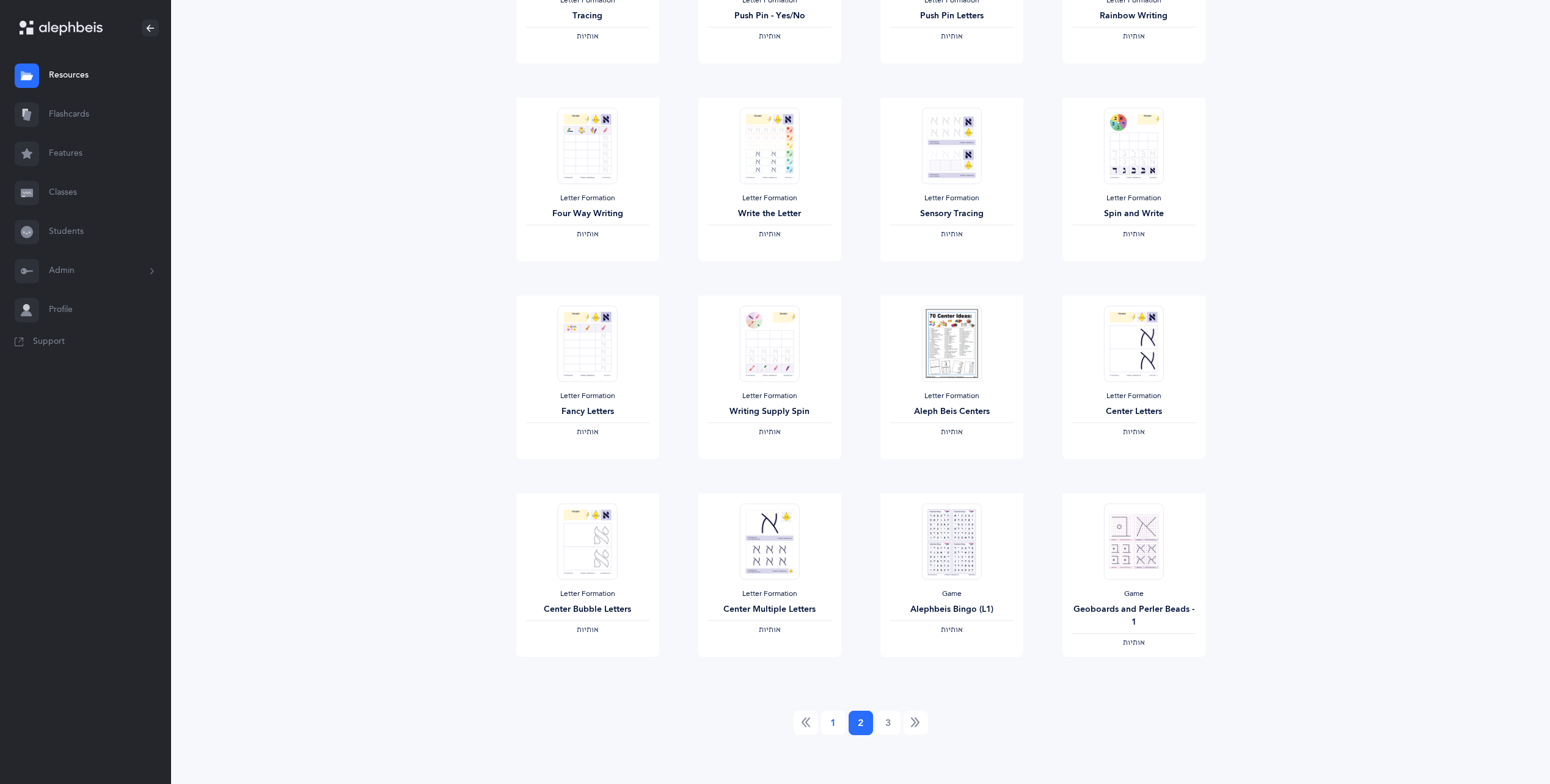
click at [830, 723] on link "1" at bounding box center [833, 723] width 24 height 24
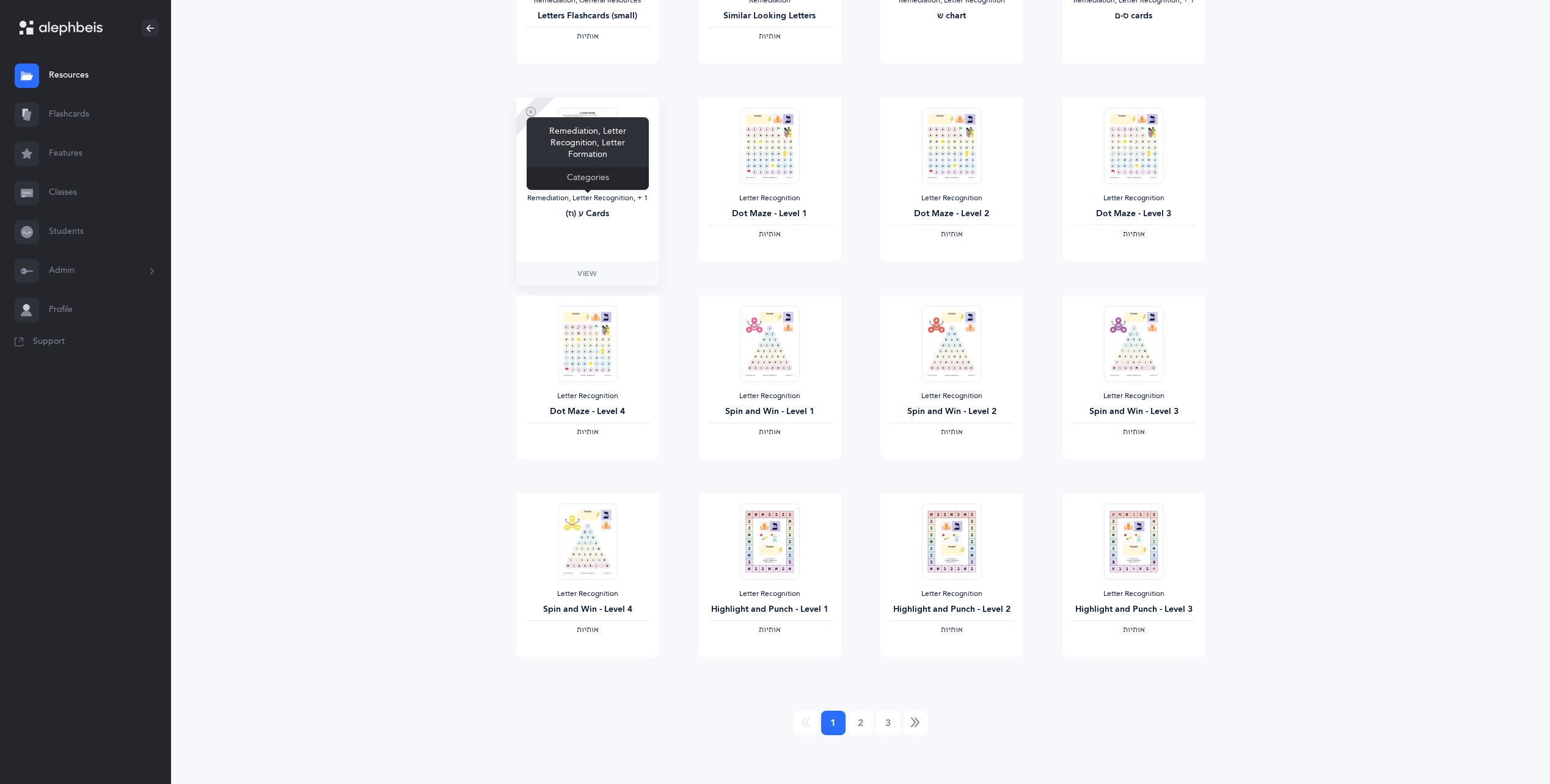
click at [616, 202] on div "Remediation, Letter Recognition‪, + 1‬" at bounding box center [588, 198] width 123 height 10
click at [588, 215] on div "ע (וז) Cards" at bounding box center [588, 214] width 123 height 13
click at [582, 274] on span "View" at bounding box center [587, 274] width 20 height 11
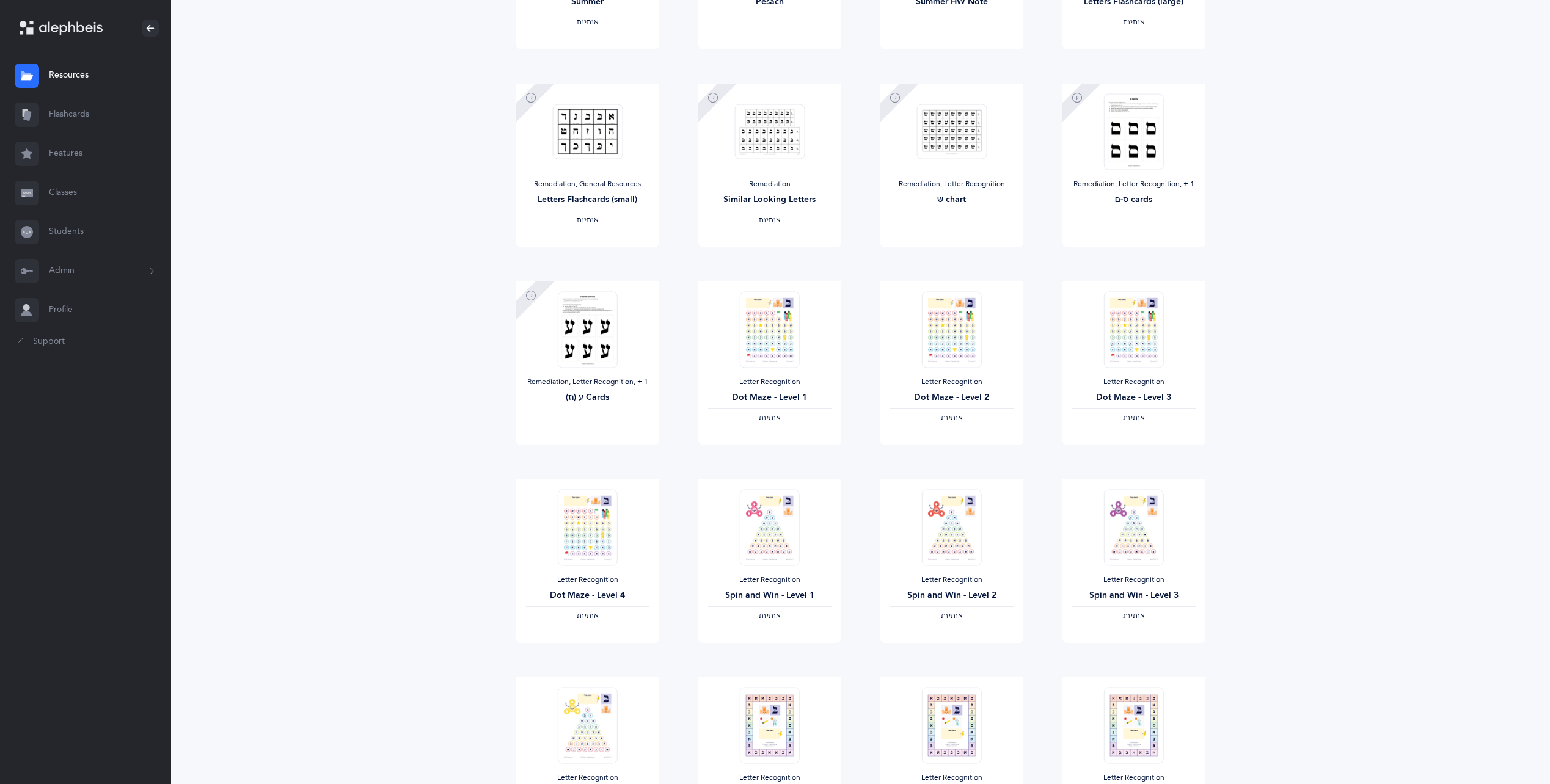
scroll to position [0, 0]
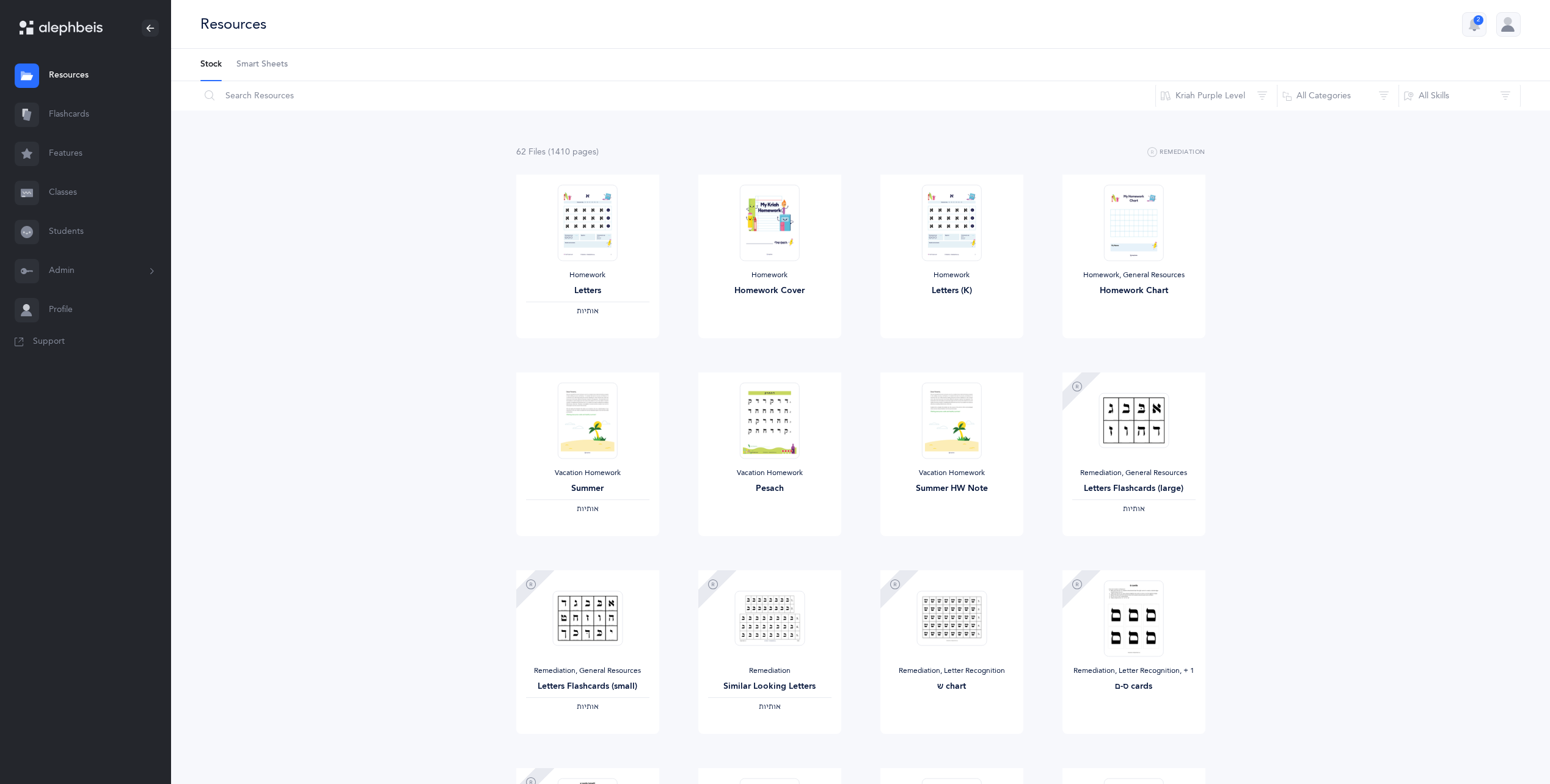
click at [78, 81] on link "Resources" at bounding box center [85, 75] width 171 height 39
